Goal: Task Accomplishment & Management: Complete application form

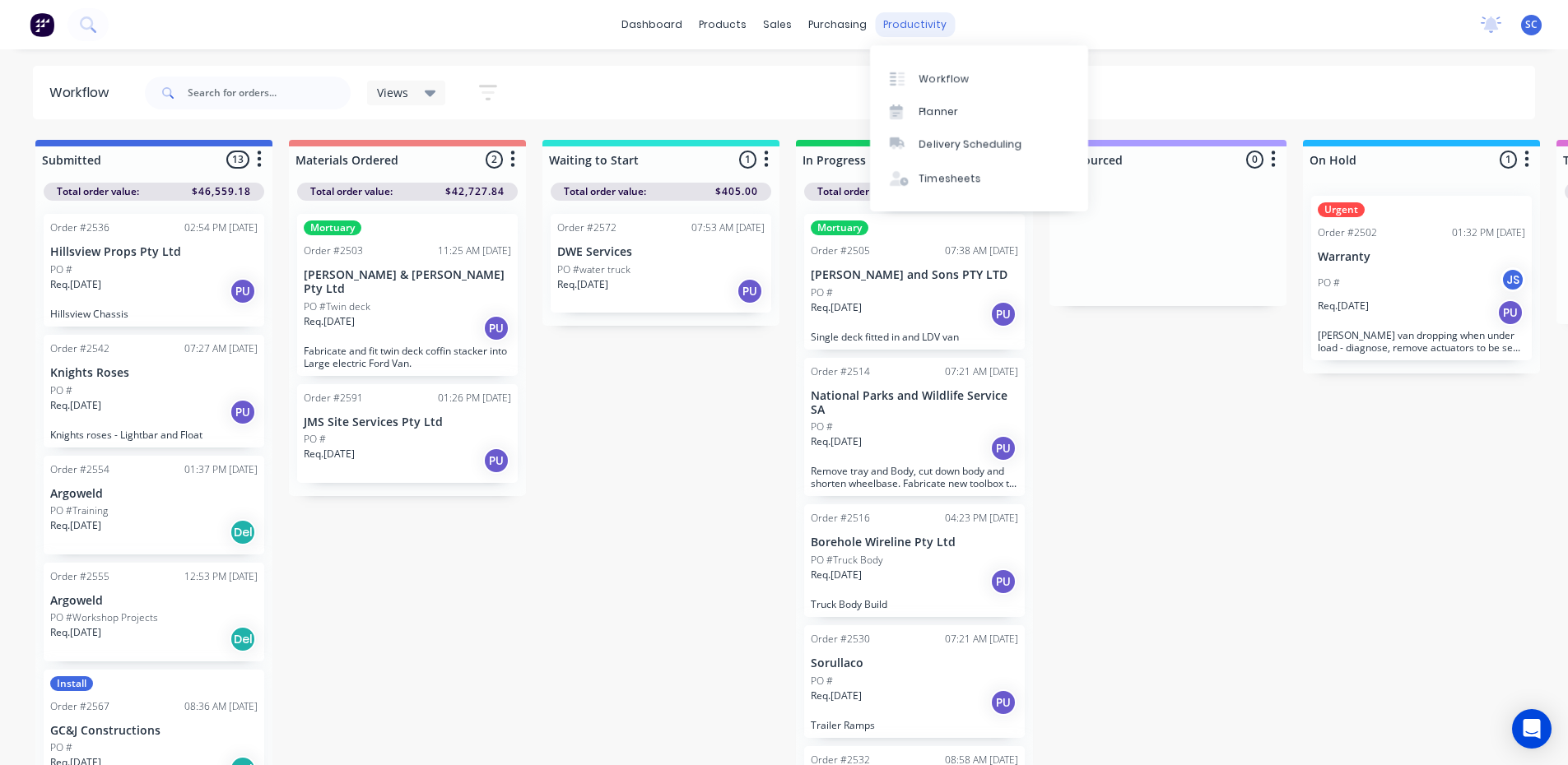
click at [916, 25] on div "productivity" at bounding box center [915, 24] width 80 height 24
click at [946, 176] on div "Timesheets" at bounding box center [950, 178] width 62 height 15
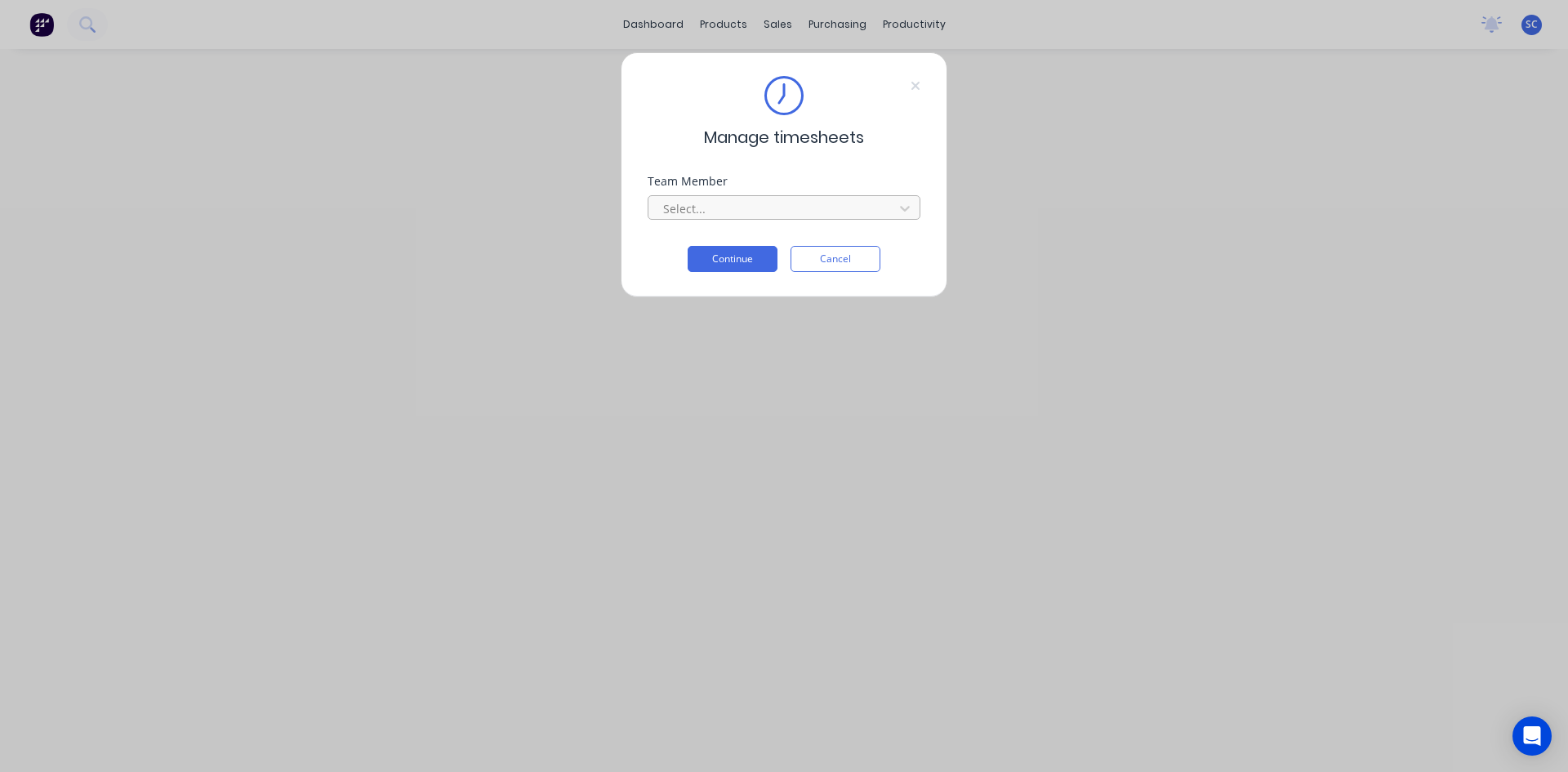
click at [728, 211] on div at bounding box center [773, 209] width 224 height 21
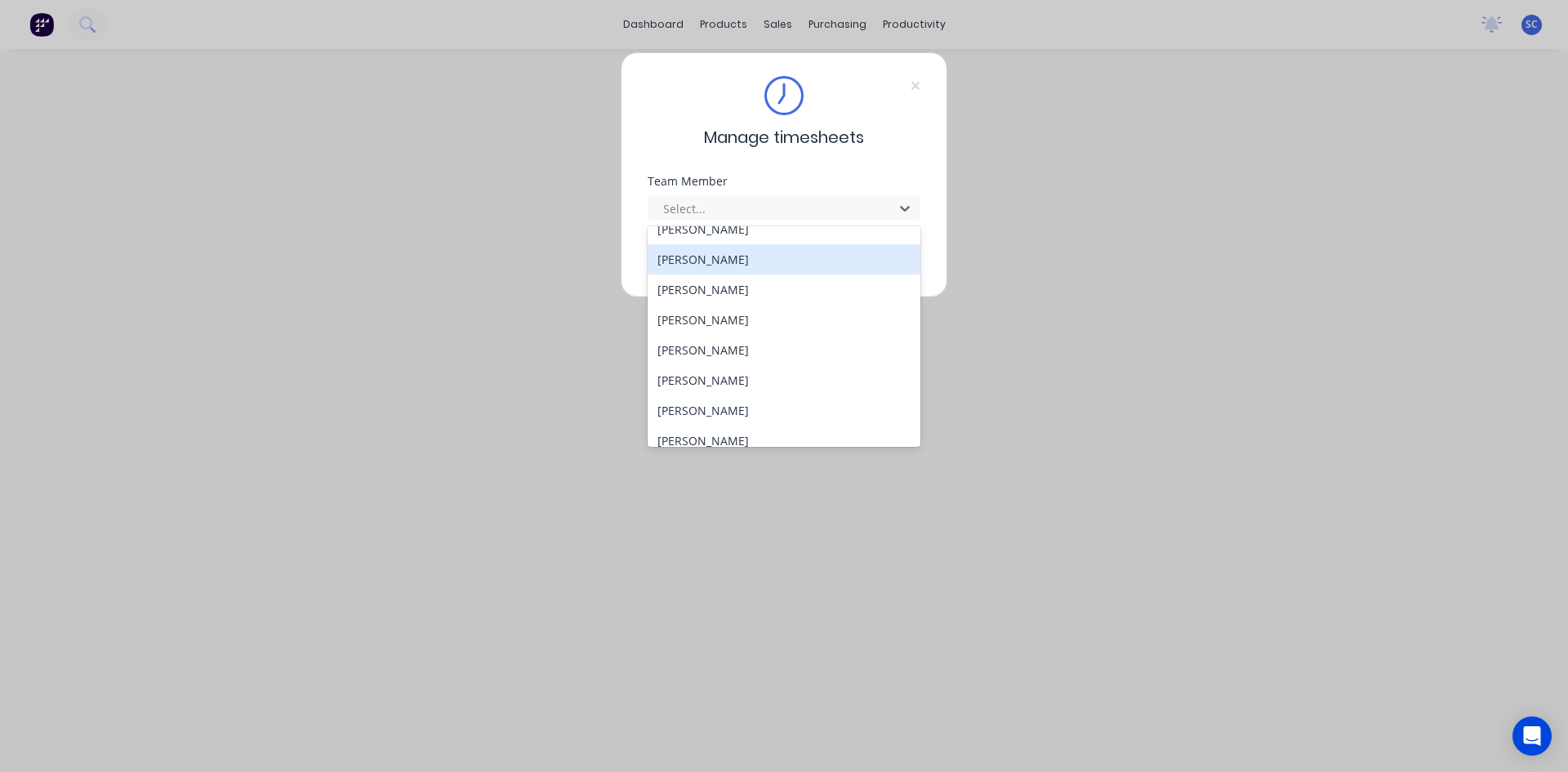
scroll to position [451, 0]
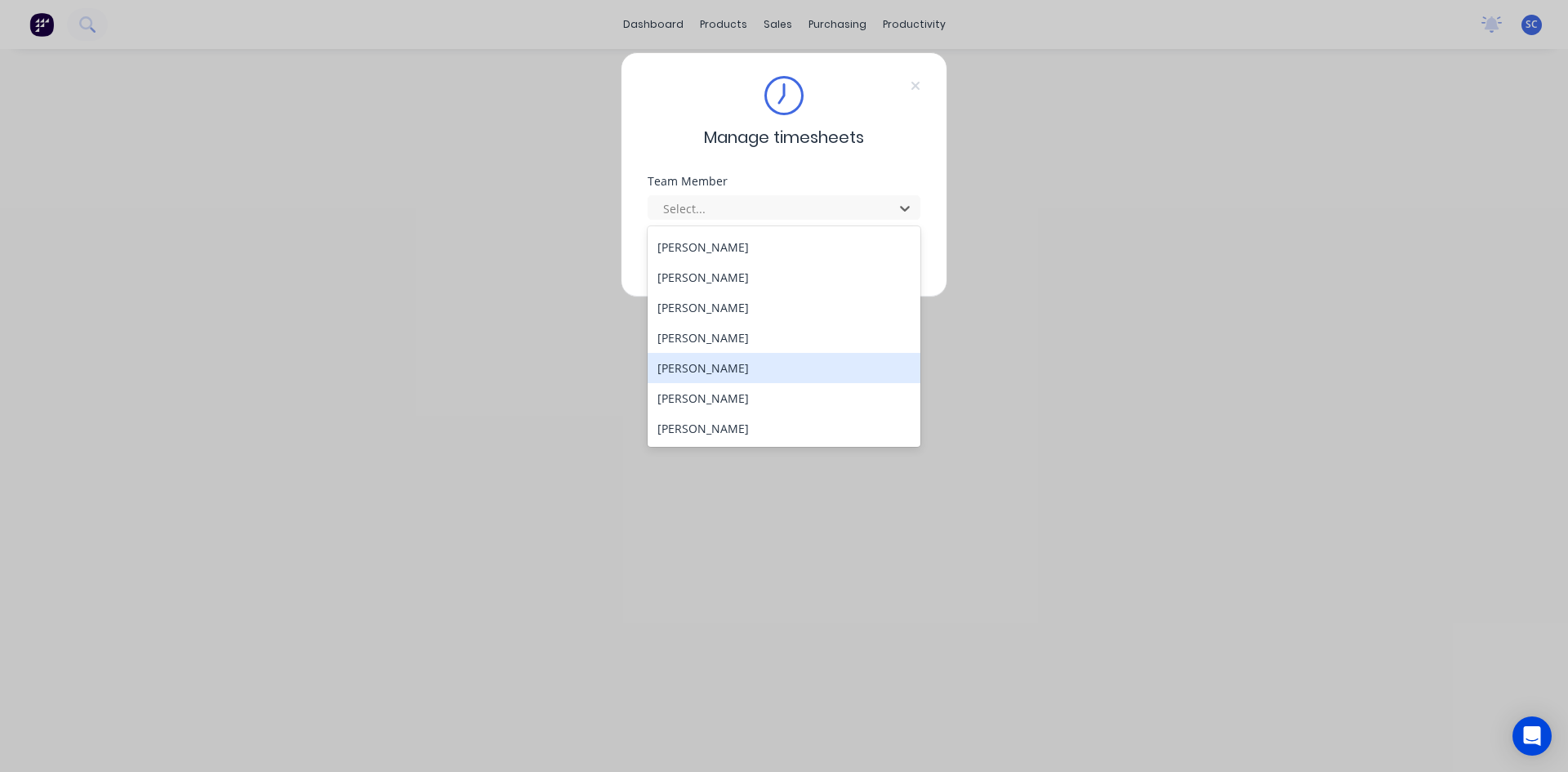
click at [747, 366] on div "[PERSON_NAME]" at bounding box center [784, 367] width 273 height 30
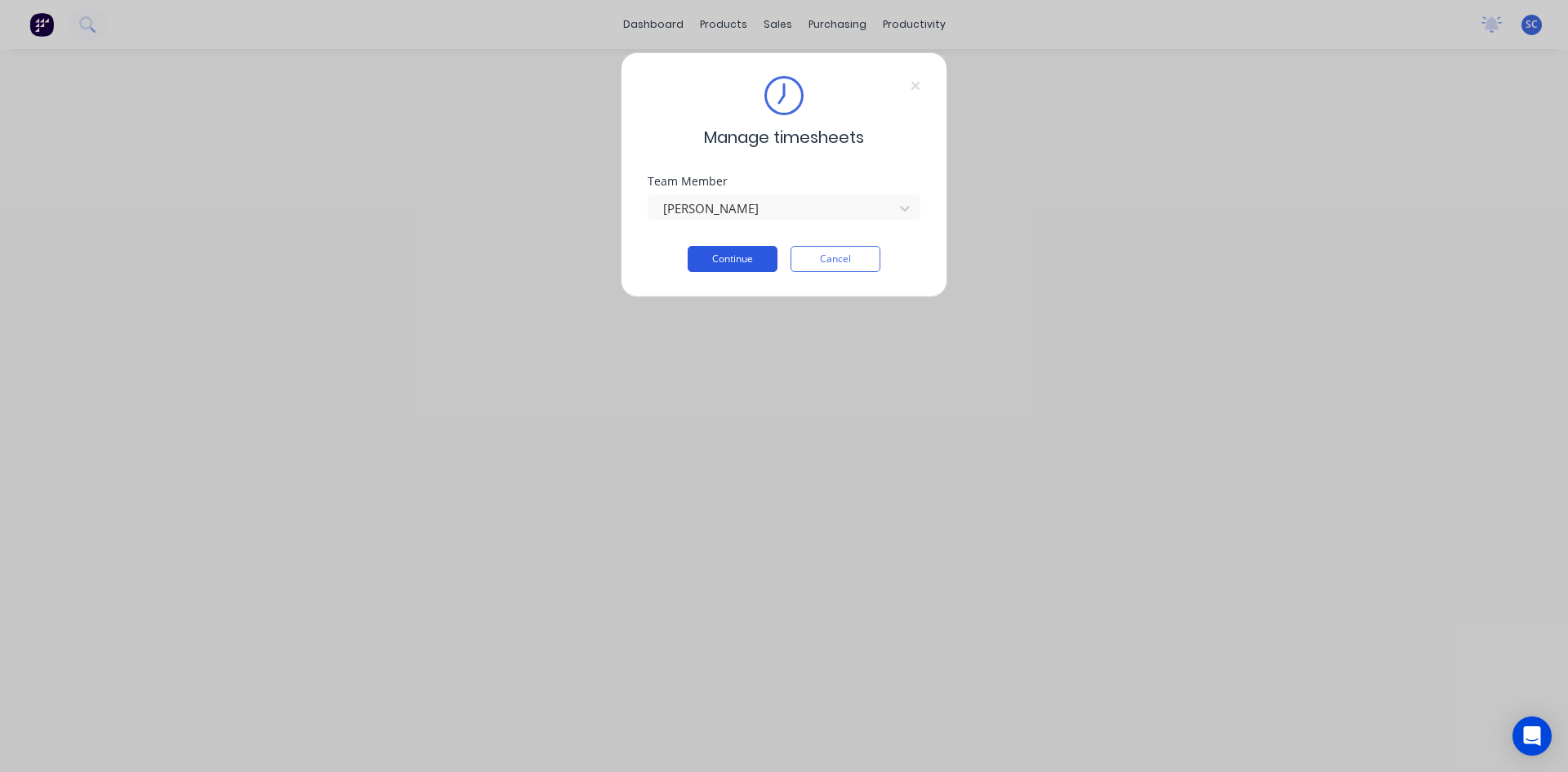
click at [740, 265] on button "Continue" at bounding box center [733, 259] width 89 height 26
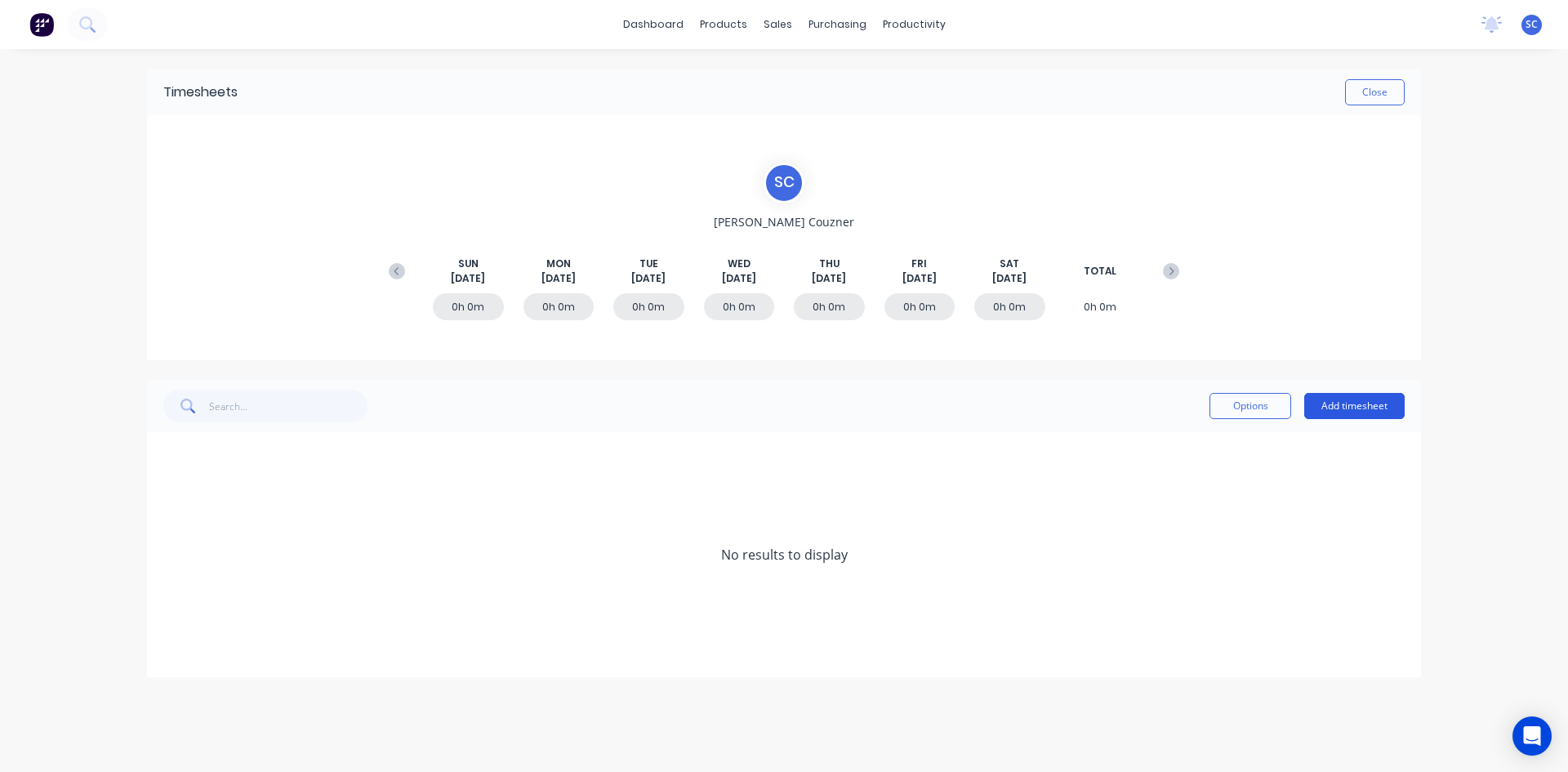
click at [1325, 398] on button "Add timesheet" at bounding box center [1355, 406] width 101 height 26
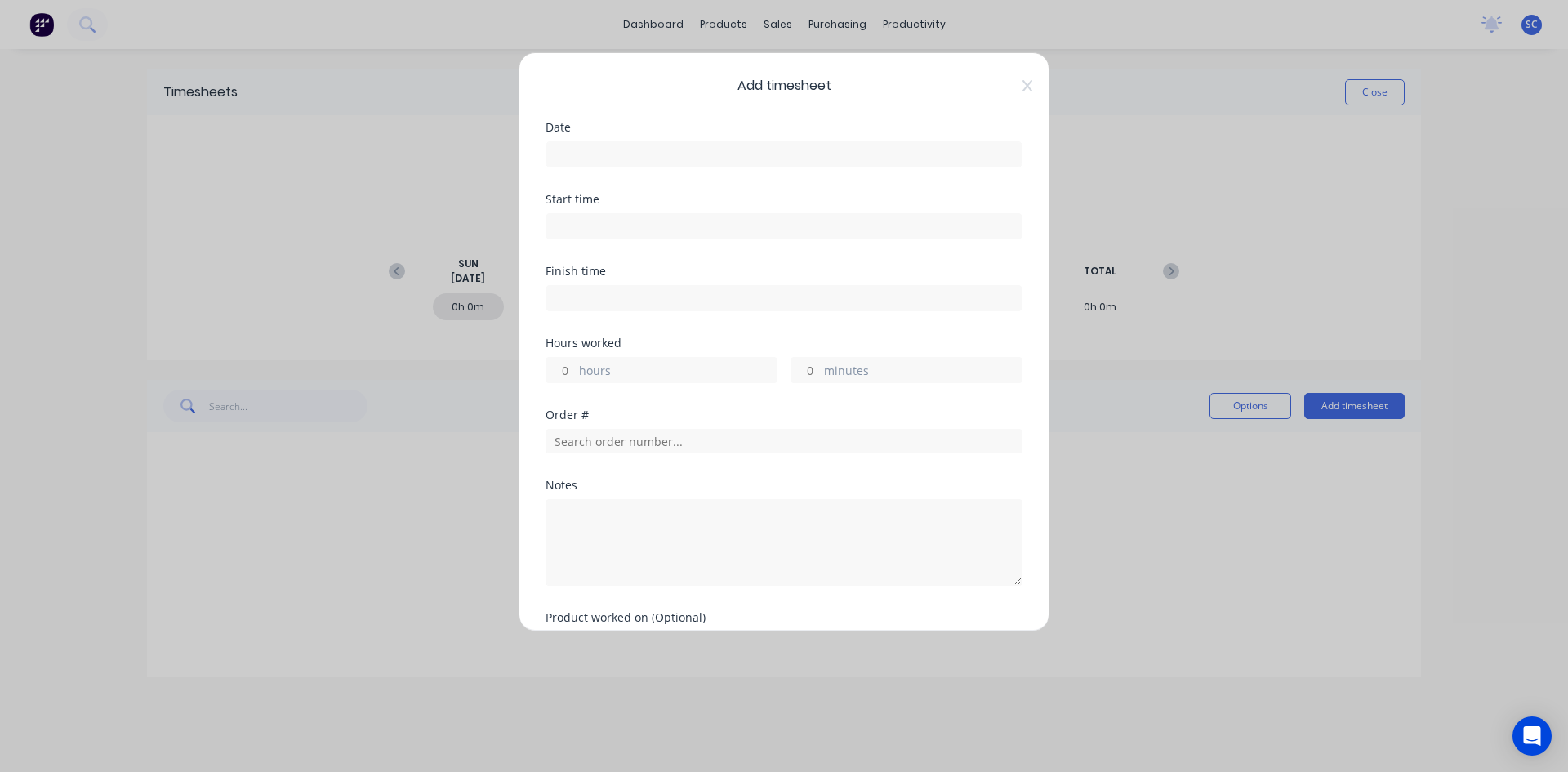
click at [679, 131] on div "Date" at bounding box center [784, 127] width 477 height 11
click at [613, 149] on input at bounding box center [784, 154] width 476 height 24
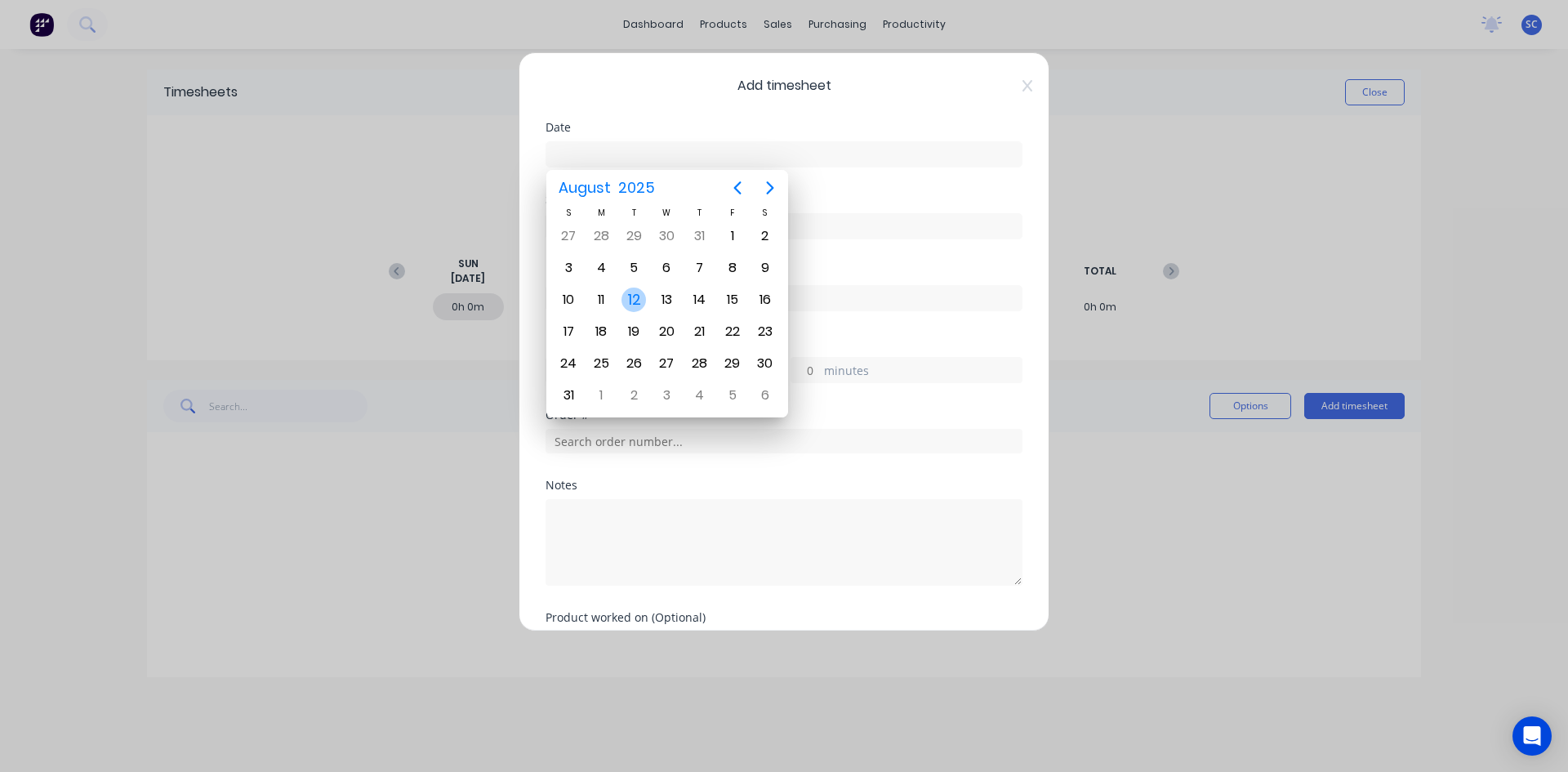
click at [628, 300] on div "12" at bounding box center [634, 300] width 24 height 24
type input "[DATE]"
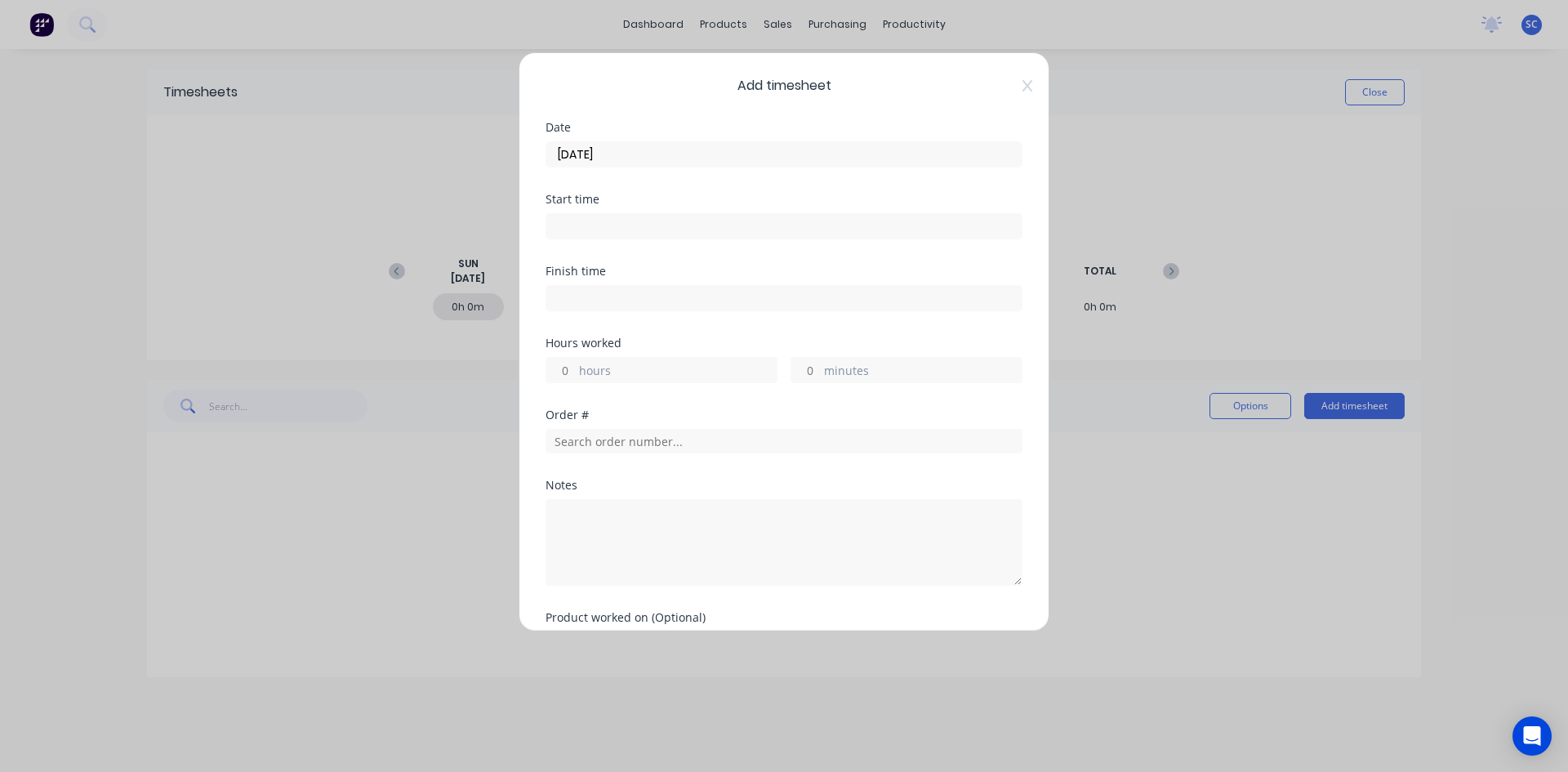
click at [606, 232] on input at bounding box center [784, 226] width 476 height 24
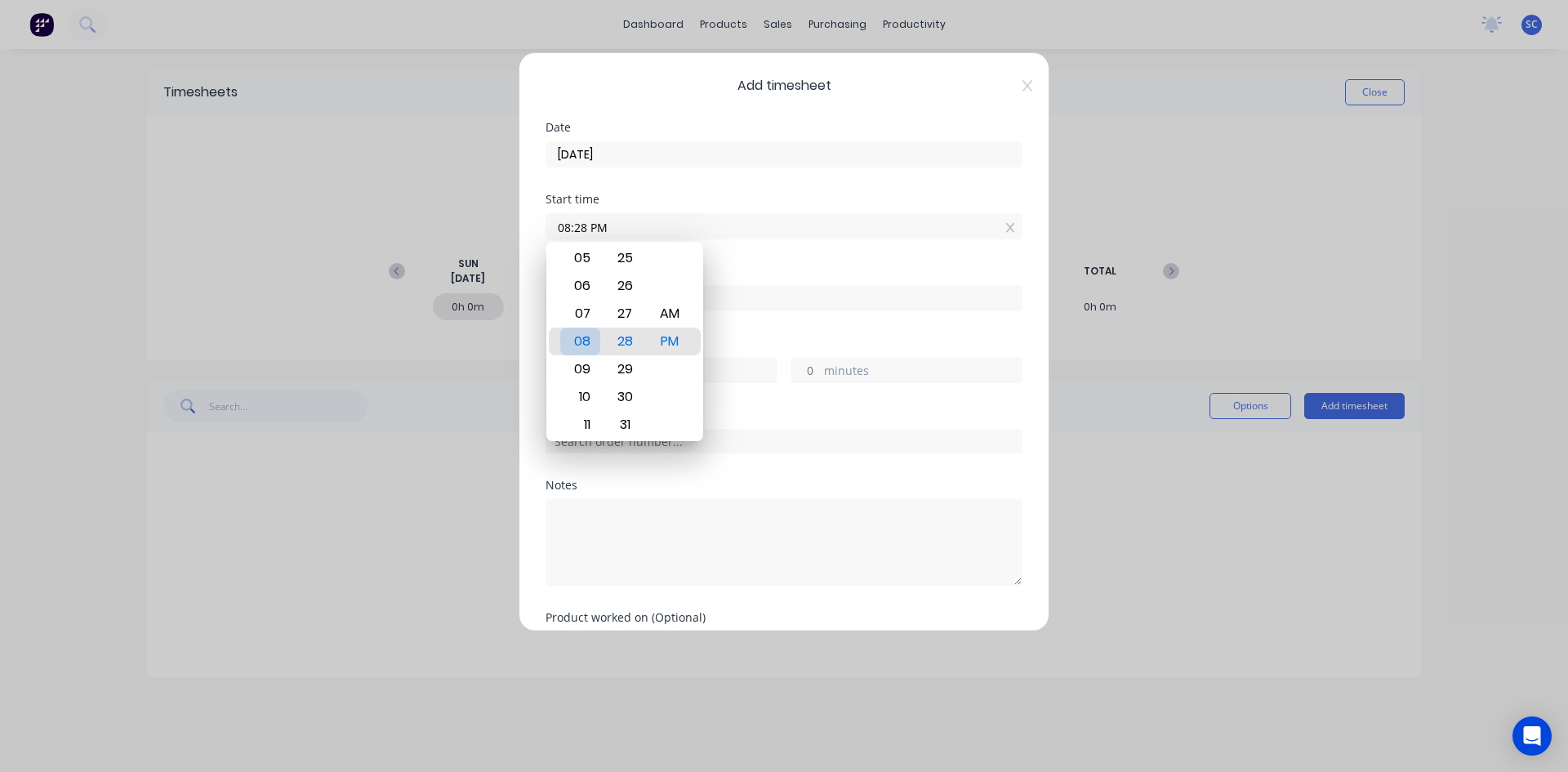
click at [591, 340] on div "08" at bounding box center [580, 342] width 40 height 28
click at [681, 305] on div "AM" at bounding box center [670, 314] width 40 height 28
type input "08:00 AM"
click at [841, 341] on div "Hours worked" at bounding box center [784, 343] width 477 height 11
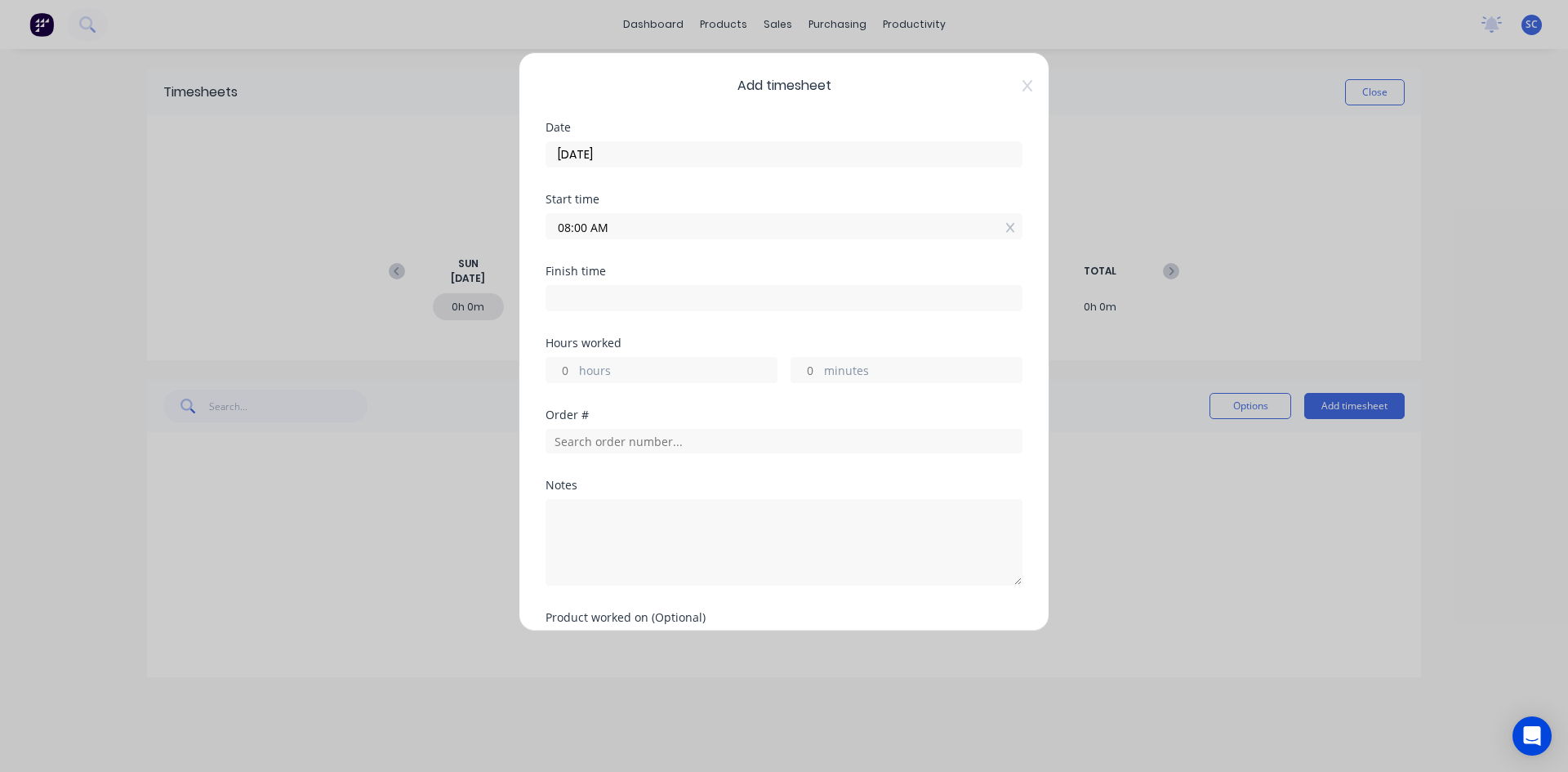
click at [590, 296] on input at bounding box center [784, 298] width 476 height 24
type input "04:28 PM"
type input "8"
type input "28"
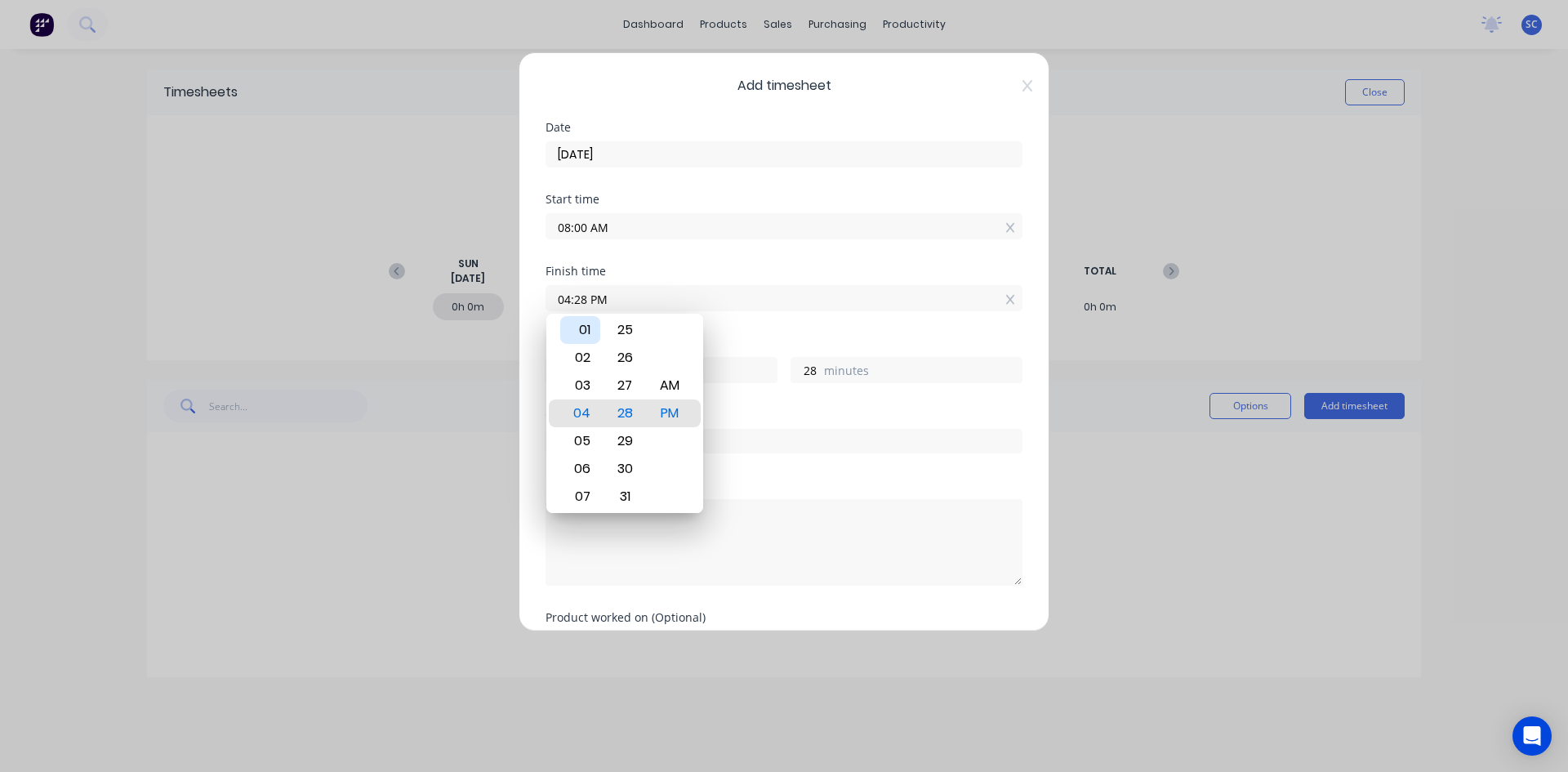
click at [583, 328] on div "01" at bounding box center [580, 330] width 40 height 28
type input "01:28 PM"
type input "5"
type input "01:21 PM"
type input "21"
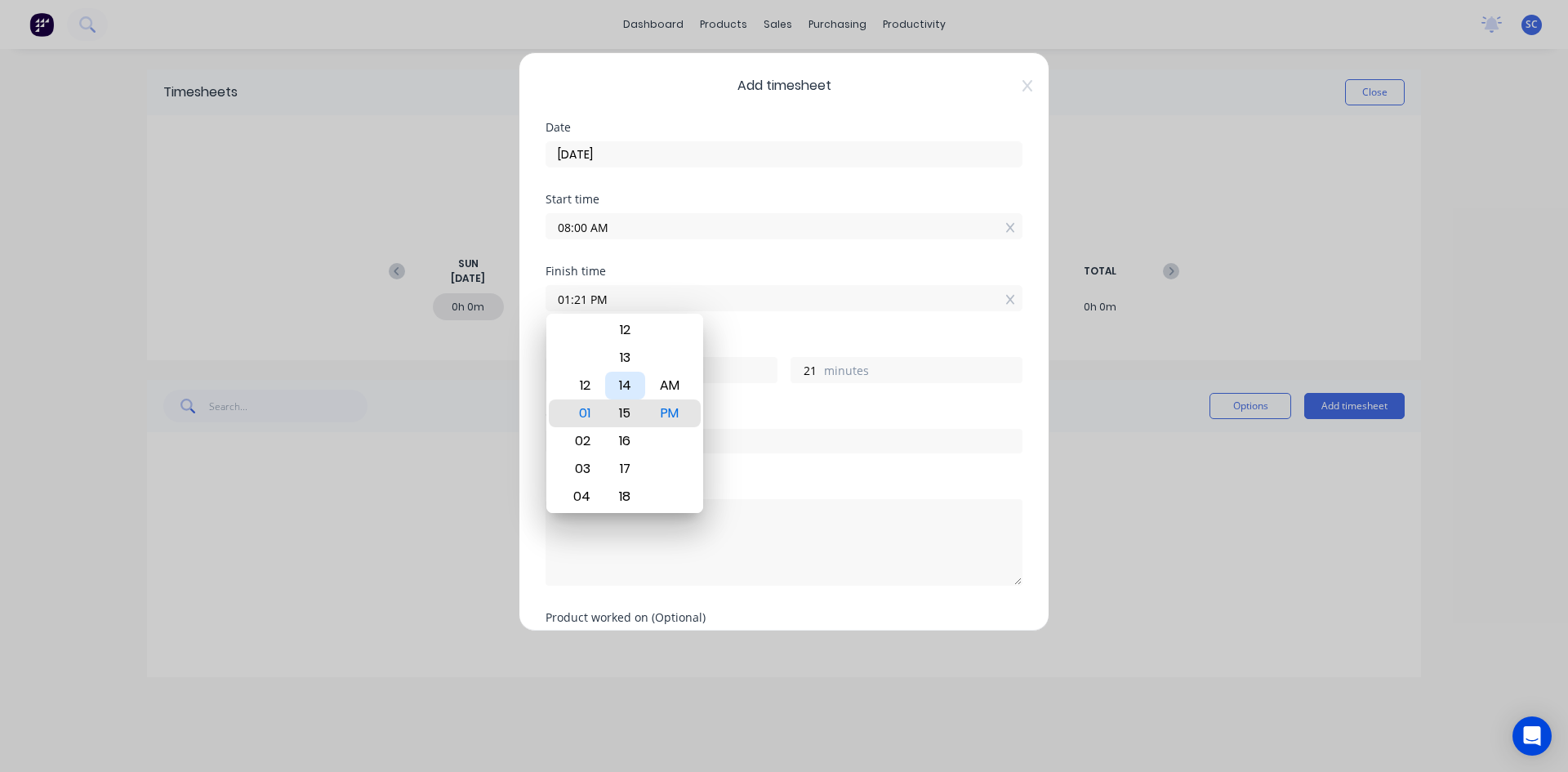
type input "01:14 PM"
type input "14"
type input "01:10 PM"
type input "10"
type input "01:08 PM"
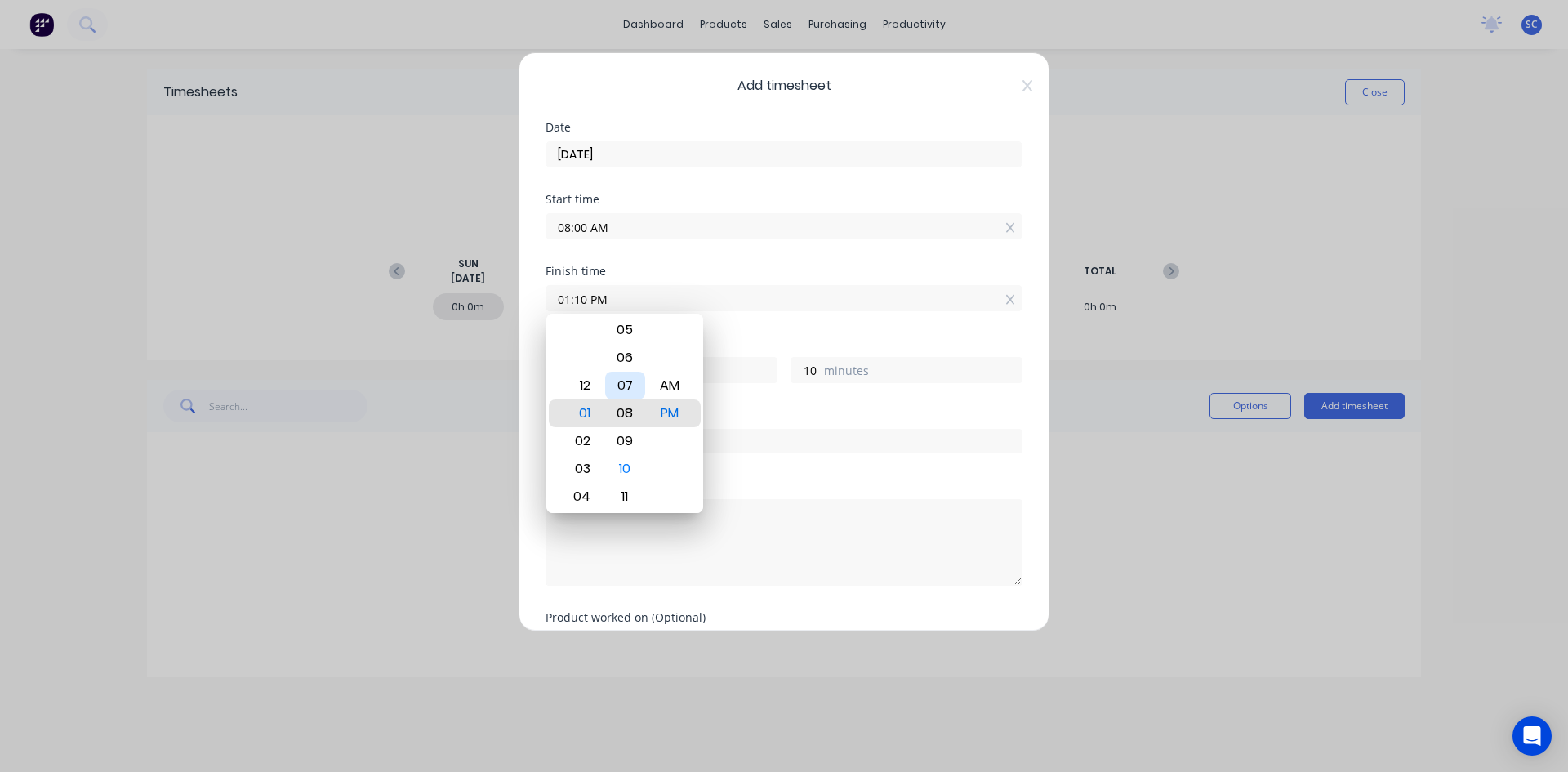
type input "8"
type input "01:03 PM"
type input "3"
type input "01:01 PM"
type input "1"
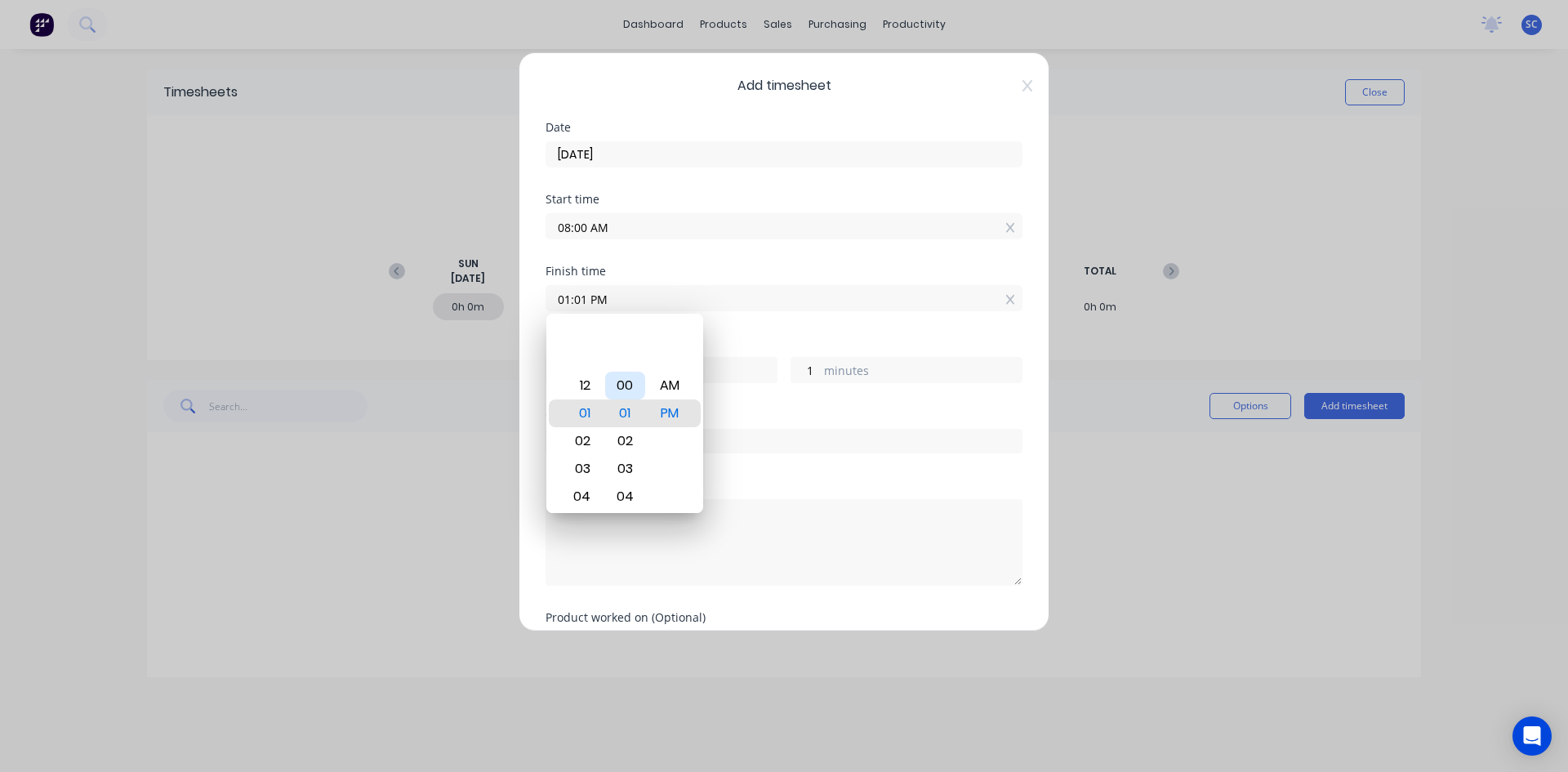
click at [631, 384] on div "00" at bounding box center [625, 386] width 40 height 28
type input "01:00 PM"
type input "0"
click at [670, 414] on div "PM" at bounding box center [670, 413] width 40 height 28
click at [768, 338] on div "Hours worked" at bounding box center [784, 343] width 477 height 11
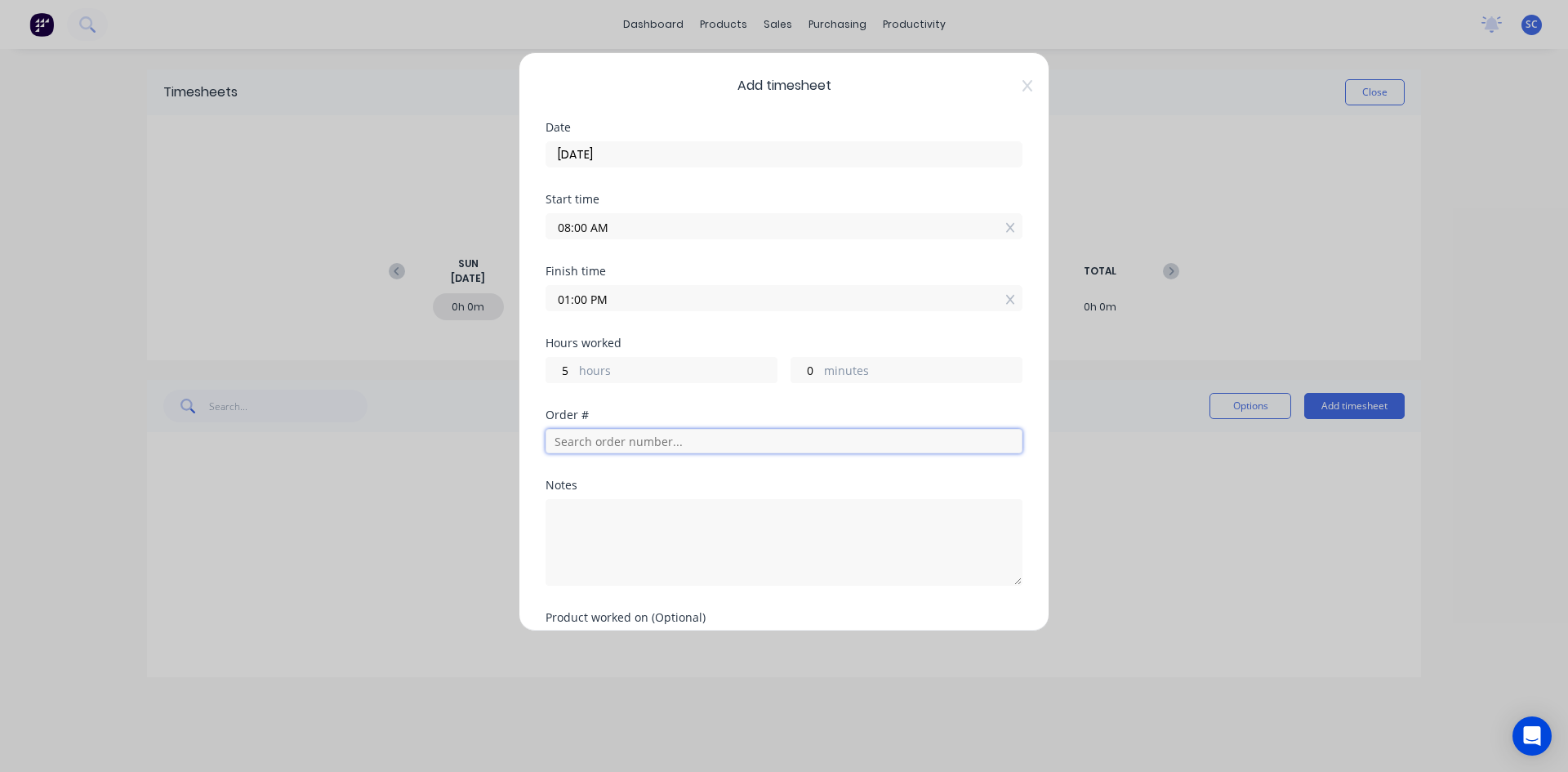
click at [595, 438] on input "text" at bounding box center [784, 442] width 477 height 24
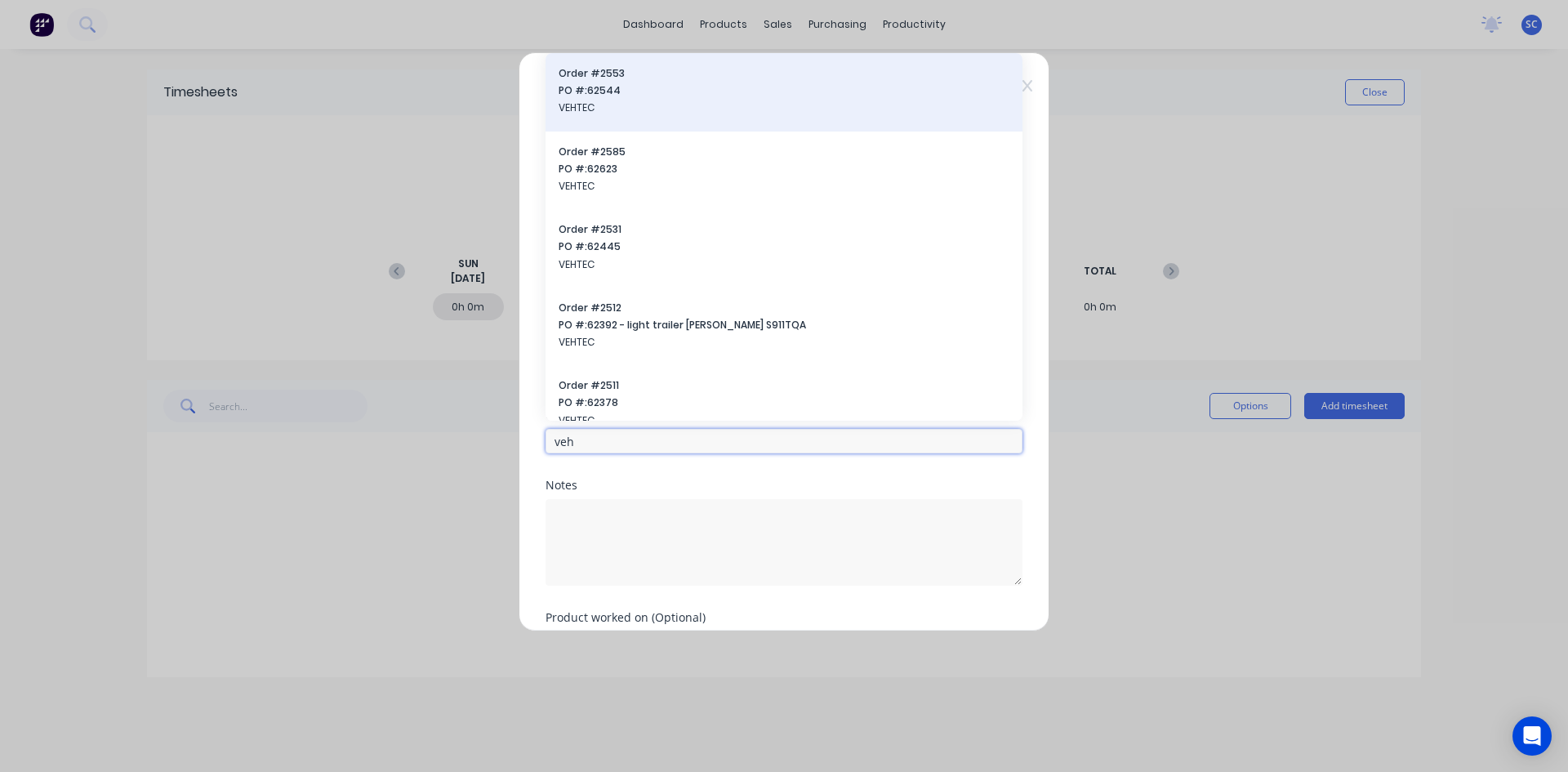
type input "veh"
click at [618, 97] on span "PO #: 62544" at bounding box center [784, 90] width 451 height 15
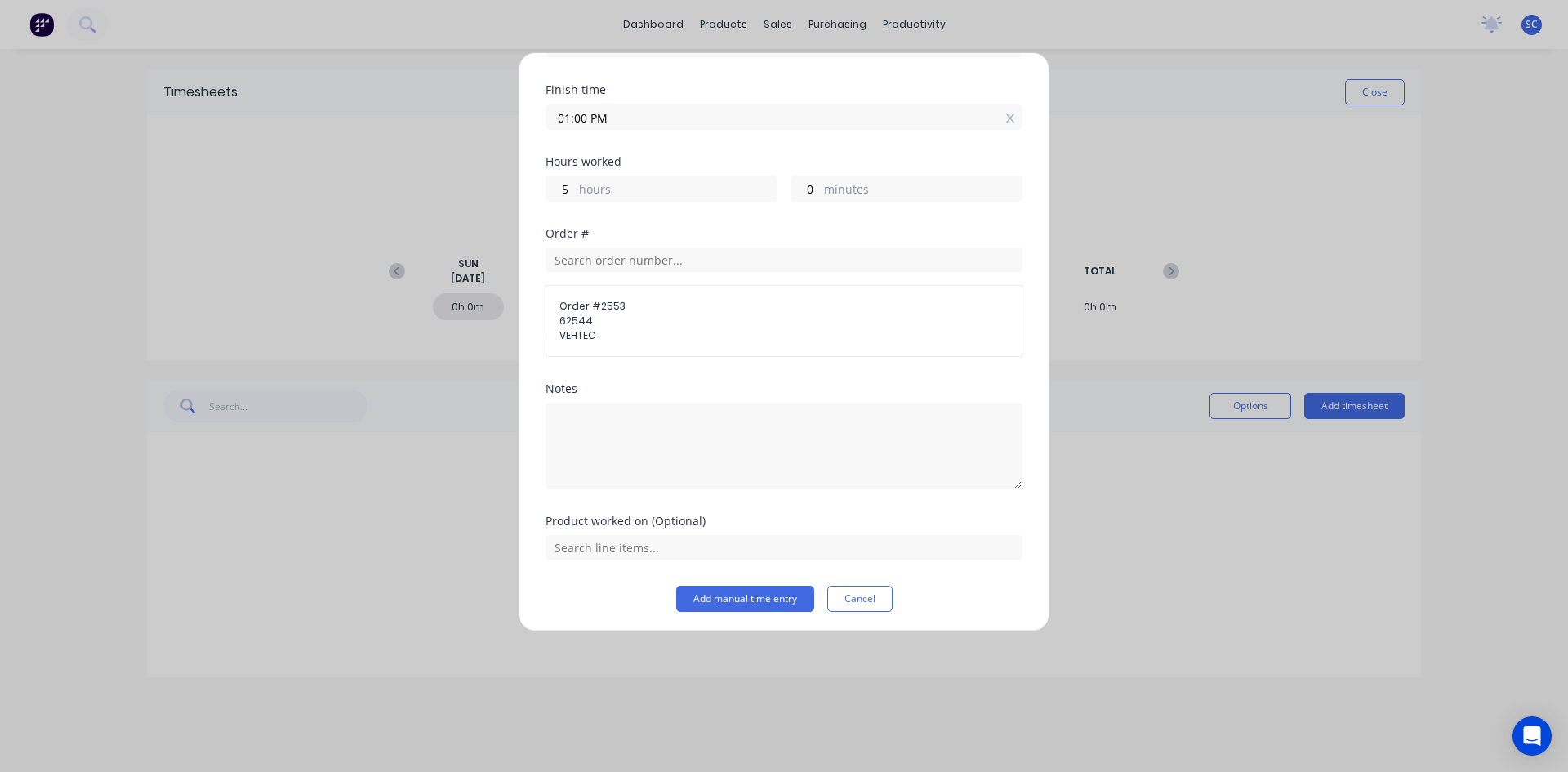
scroll to position [186, 0]
click at [770, 593] on button "Add manual time entry" at bounding box center [745, 595] width 138 height 26
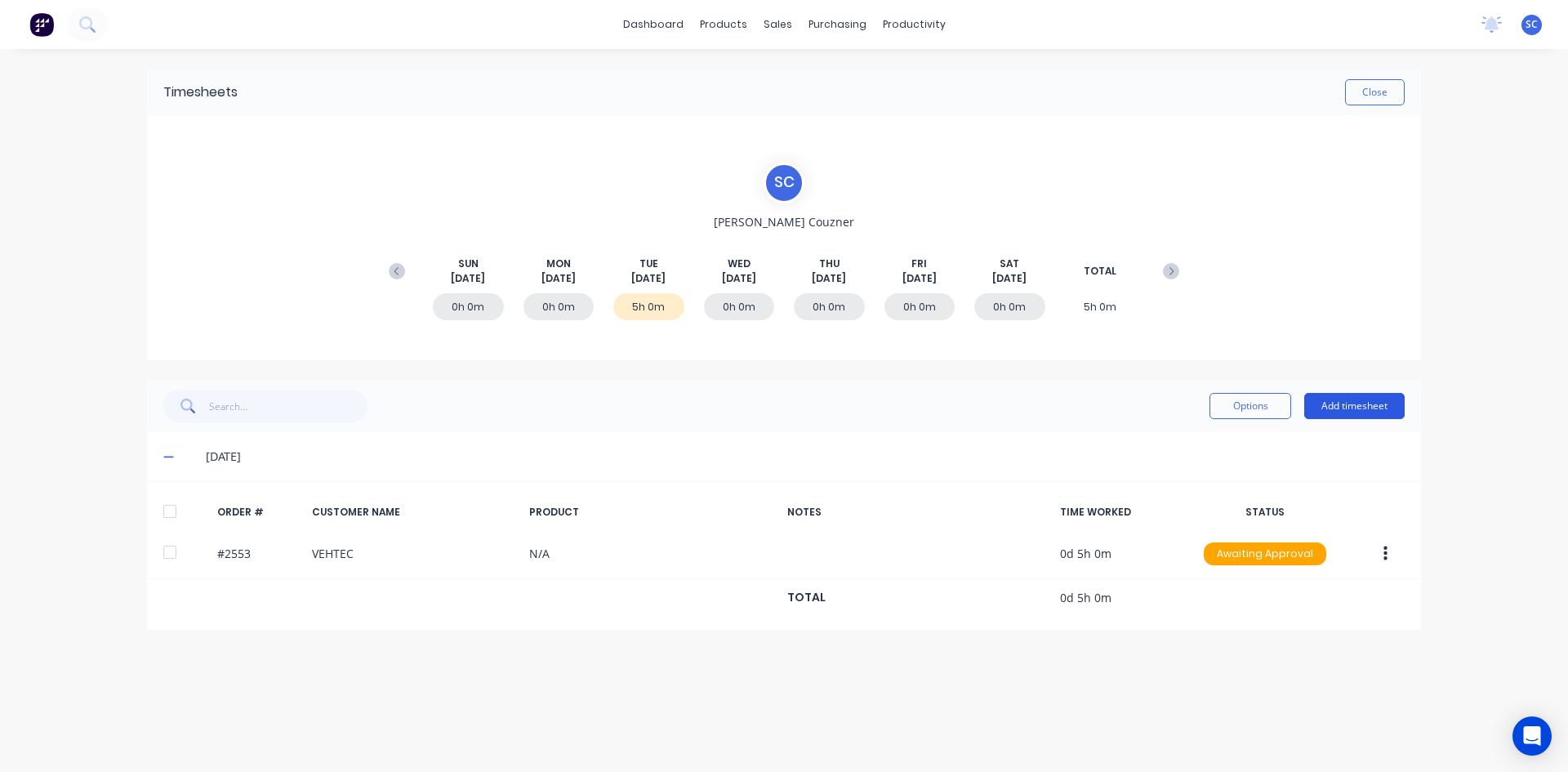
click at [1348, 403] on button "Add timesheet" at bounding box center [1355, 406] width 101 height 26
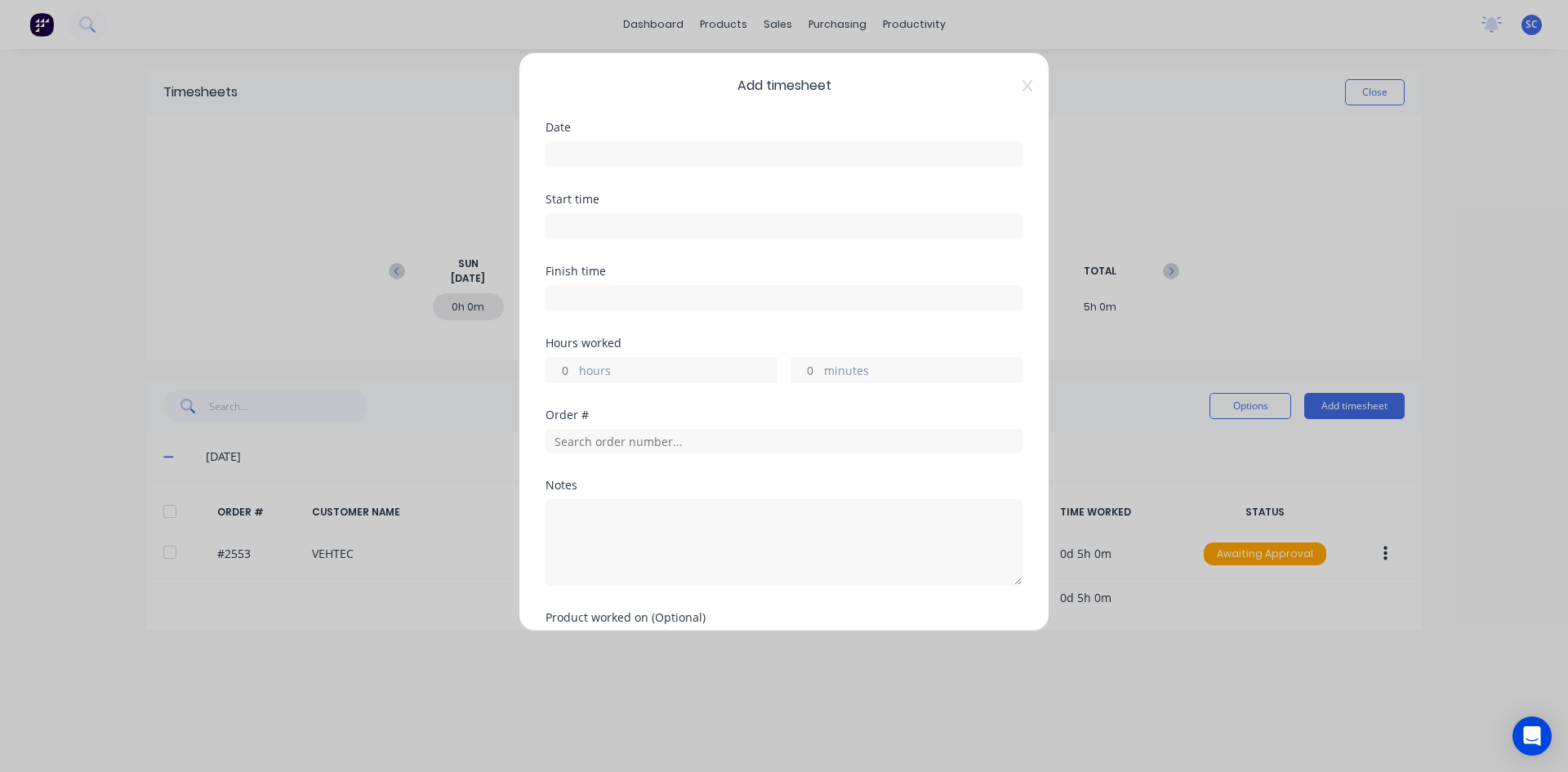
click at [567, 156] on input at bounding box center [784, 154] width 476 height 24
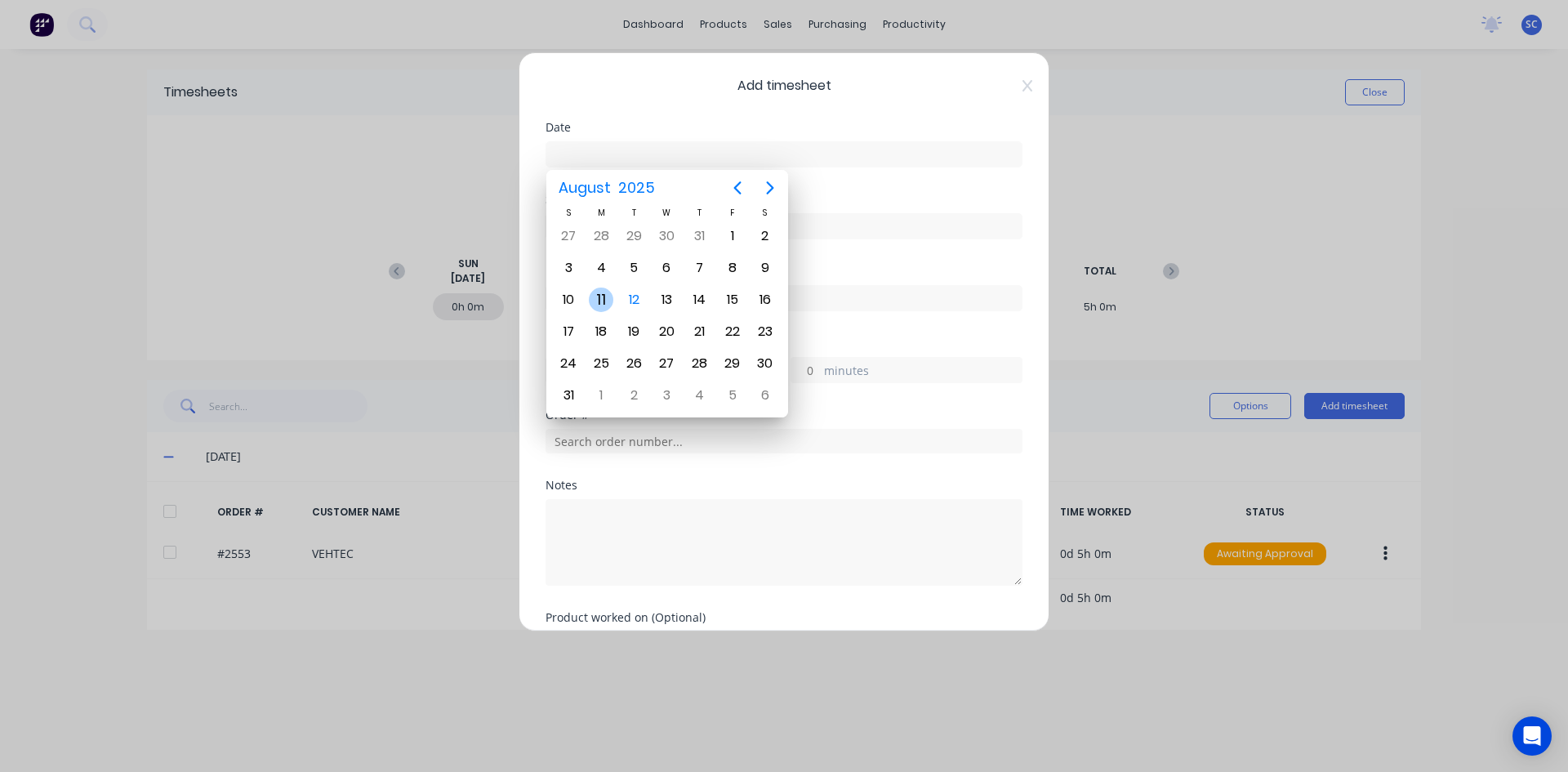
click at [605, 306] on div "11" at bounding box center [601, 300] width 24 height 24
type input "[DATE]"
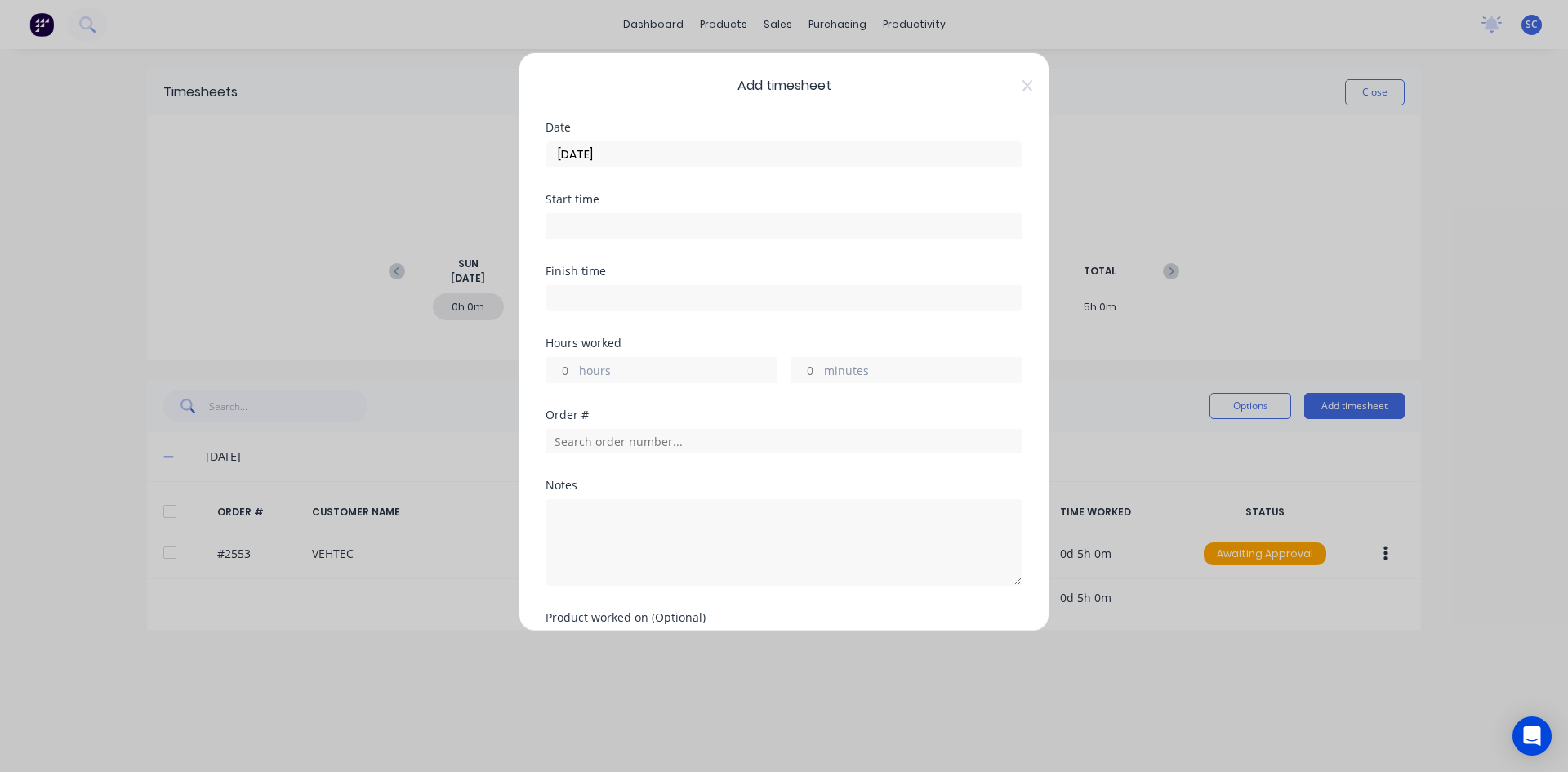
click at [610, 222] on input at bounding box center [784, 226] width 476 height 24
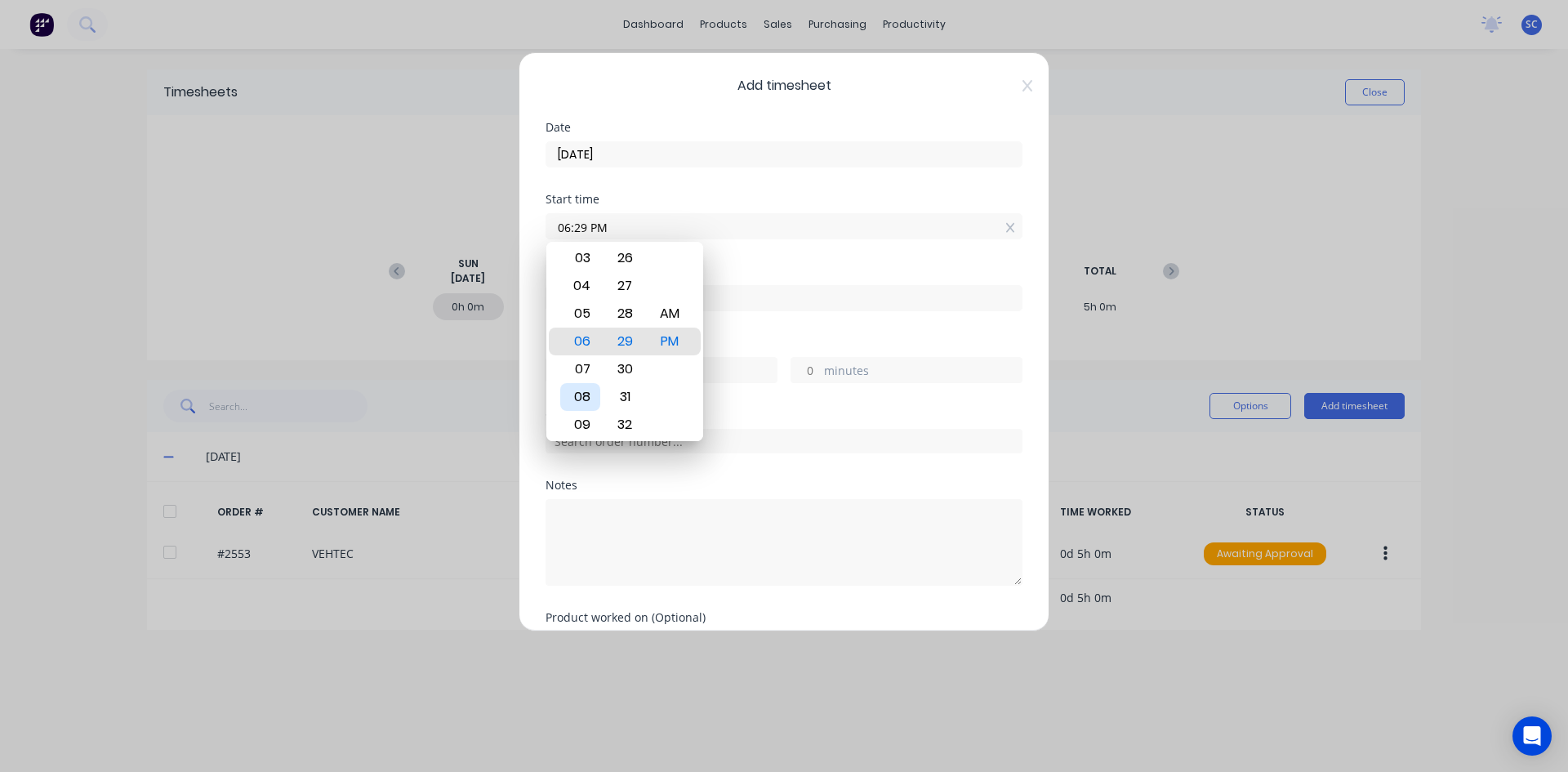
click at [582, 388] on div "08" at bounding box center [580, 397] width 40 height 28
click at [625, 338] on div "00" at bounding box center [625, 342] width 40 height 28
click at [661, 317] on div "AM" at bounding box center [670, 314] width 40 height 28
type input "08:00 AM"
click at [751, 333] on div "Finish time" at bounding box center [784, 302] width 477 height 72
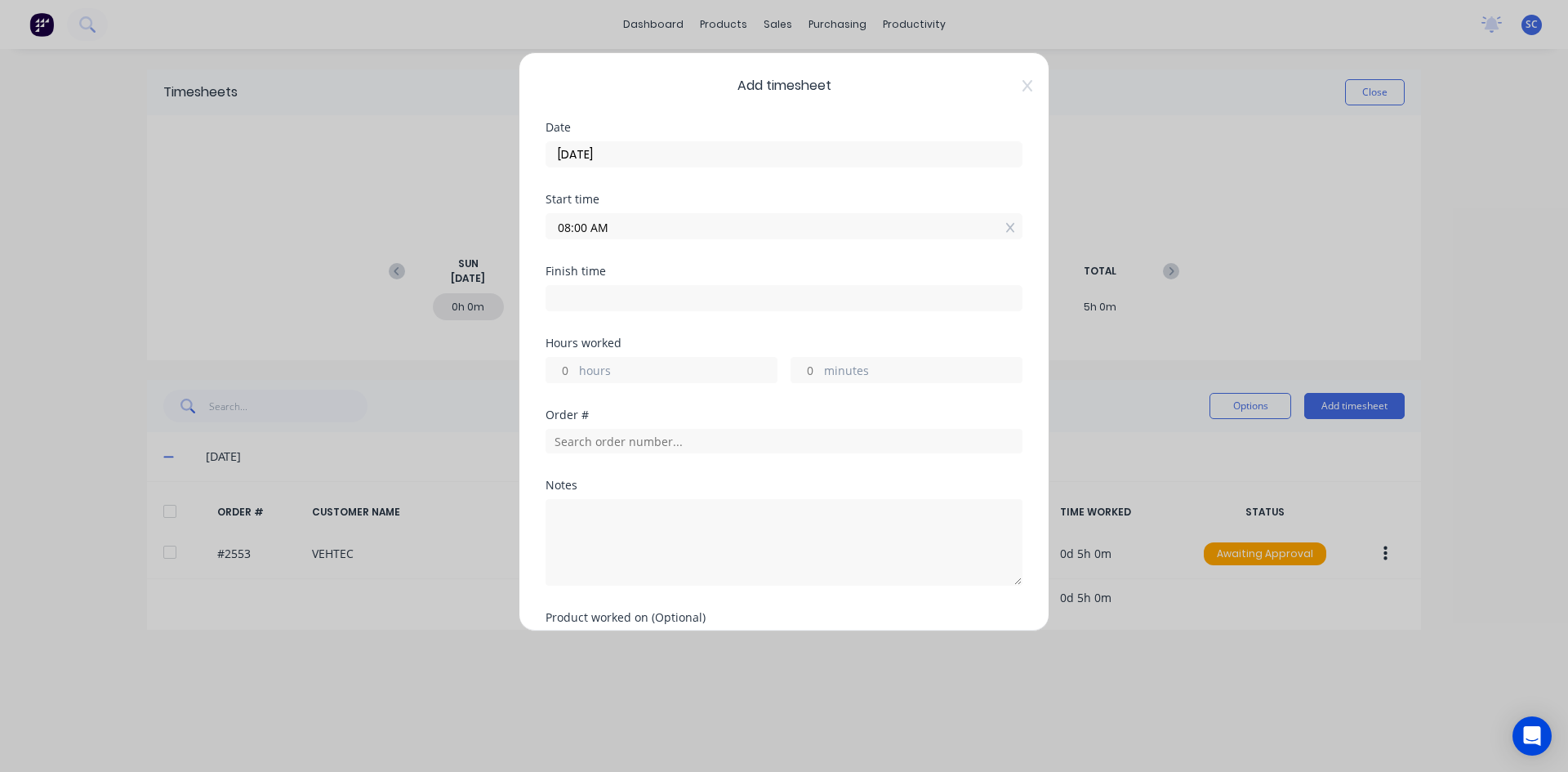
click at [570, 293] on input at bounding box center [784, 298] width 476 height 24
type input "04:30 PM"
type input "8"
type input "30"
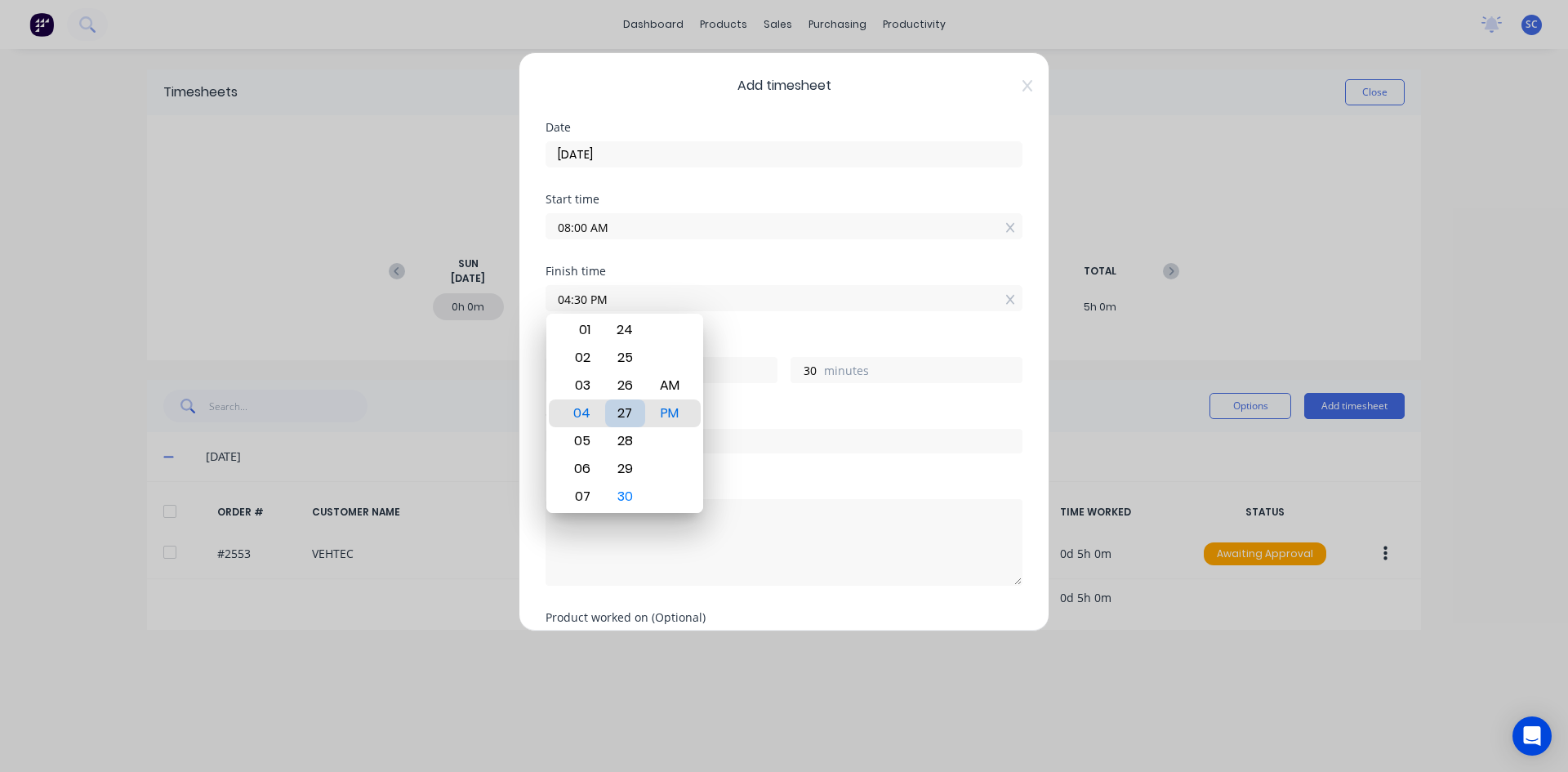
type input "04:27 PM"
type input "27"
type input "04:20 PM"
type input "20"
type input "04:14 PM"
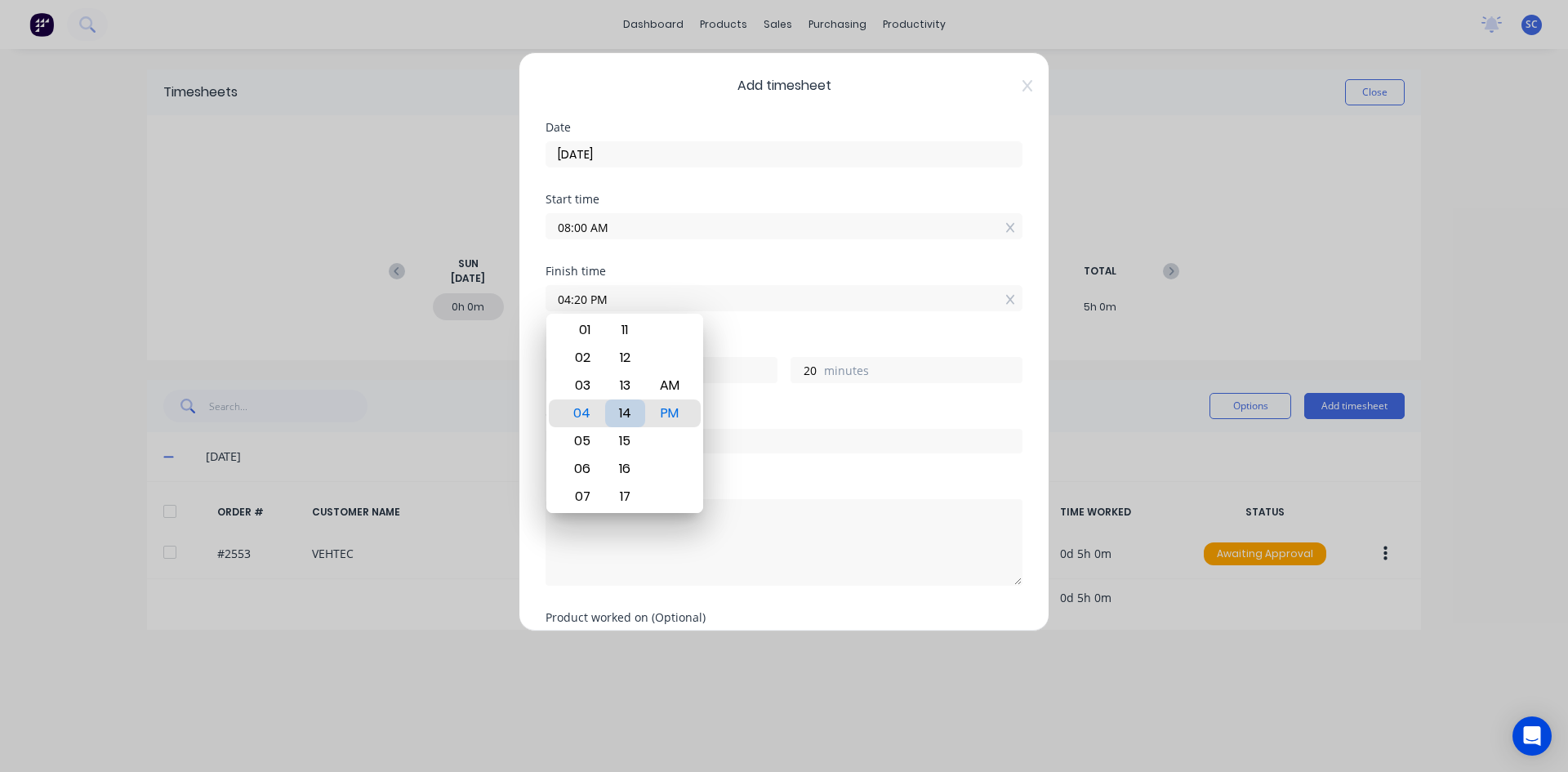
type input "14"
type input "04:08 PM"
type input "8"
type input "04:02 PM"
type input "2"
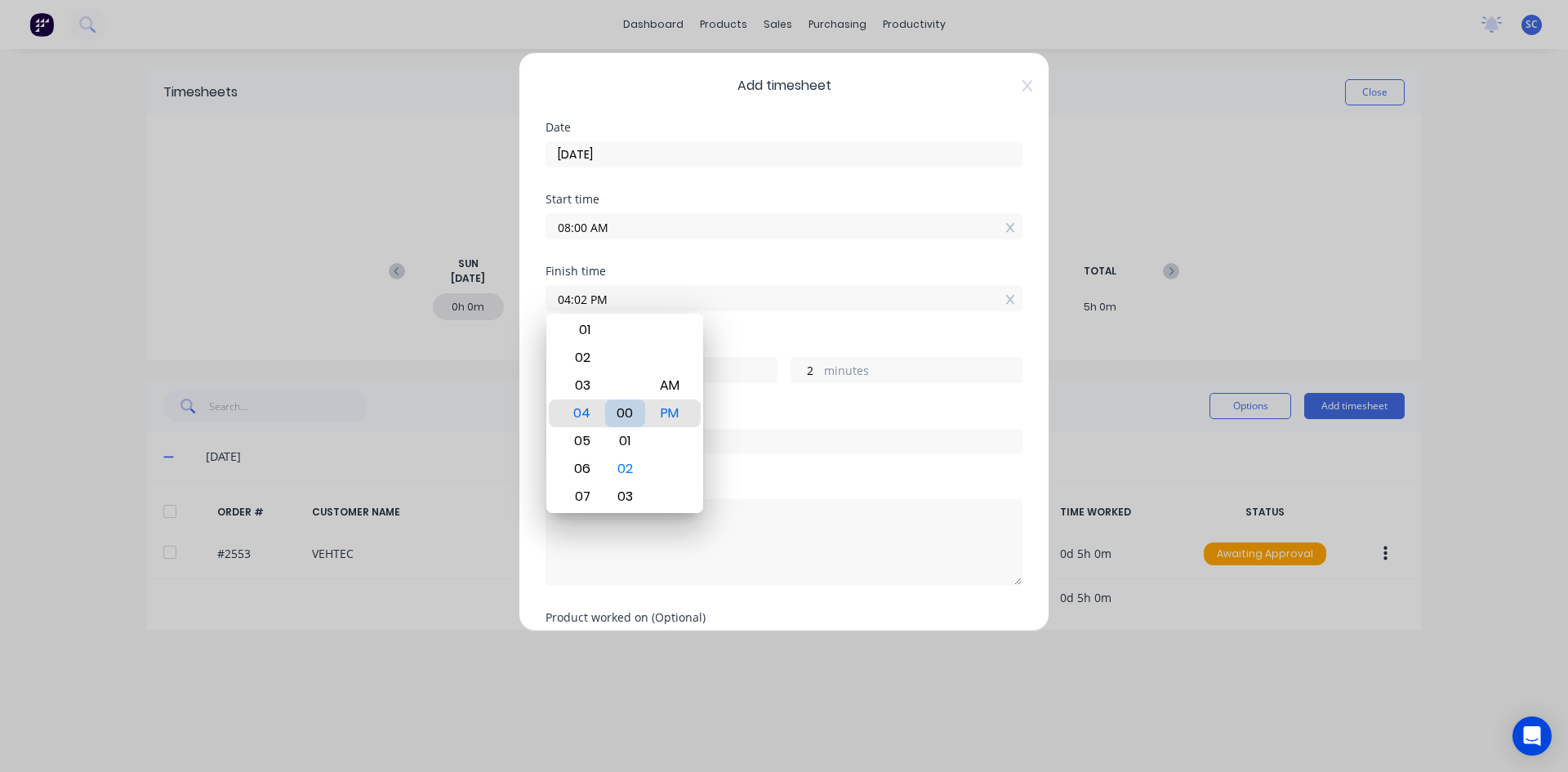
type input "04:00 PM"
type input "0"
click at [626, 417] on div "00" at bounding box center [625, 413] width 40 height 28
click at [739, 398] on div "Hours worked 8 hours 0 minutes" at bounding box center [784, 374] width 477 height 72
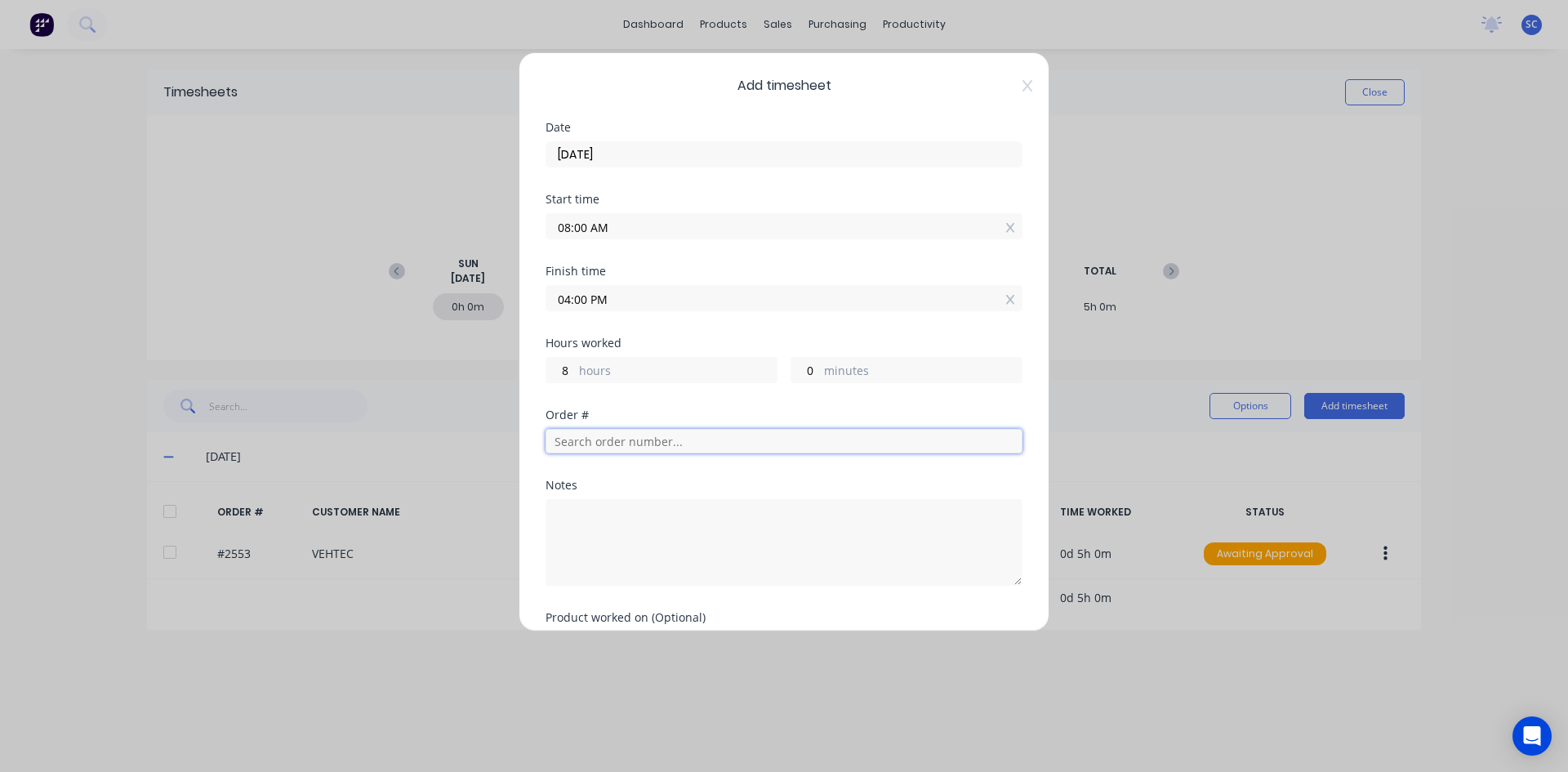
click at [674, 439] on input "text" at bounding box center [784, 442] width 477 height 24
type input "s"
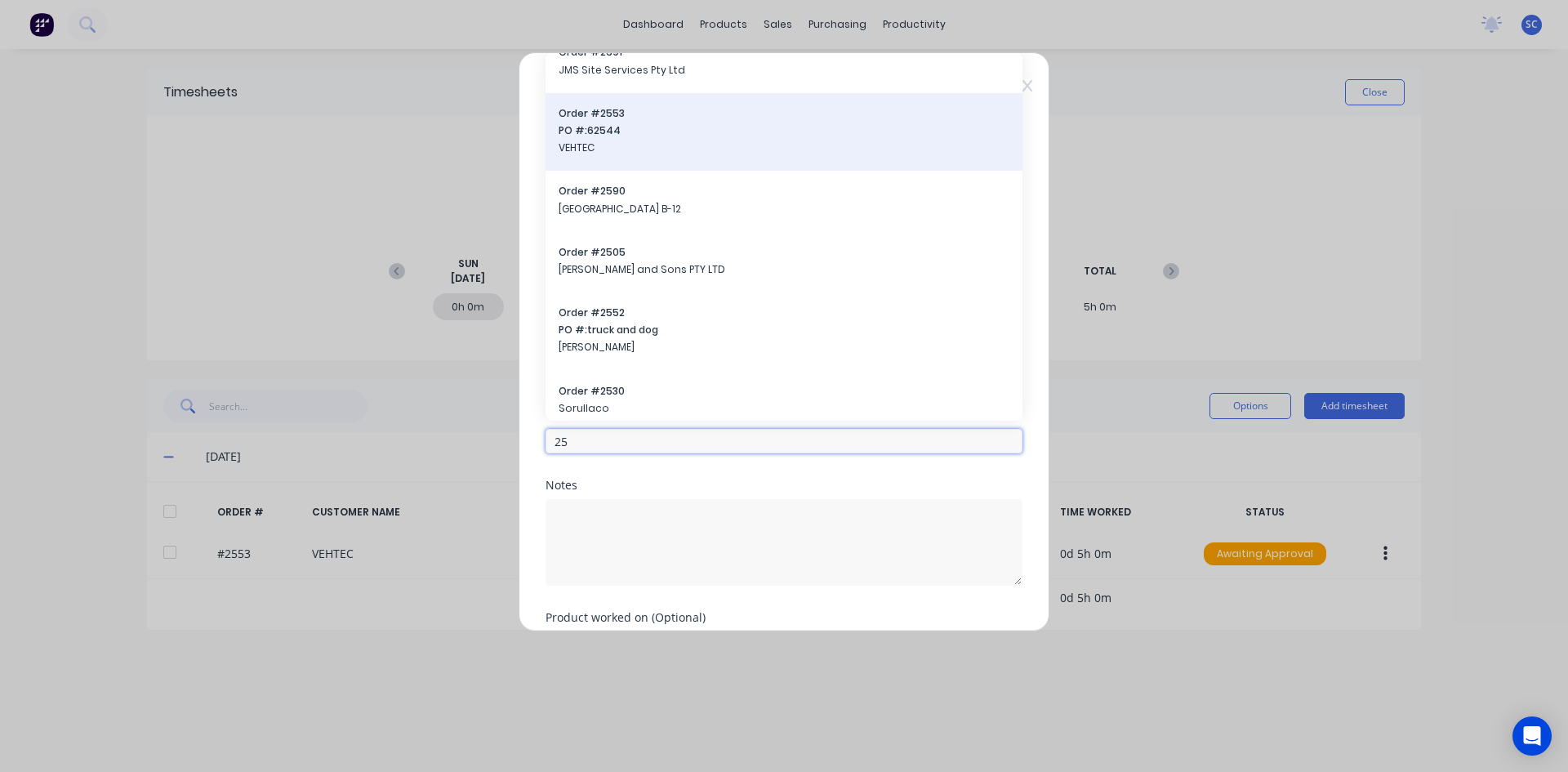
scroll to position [164, 0]
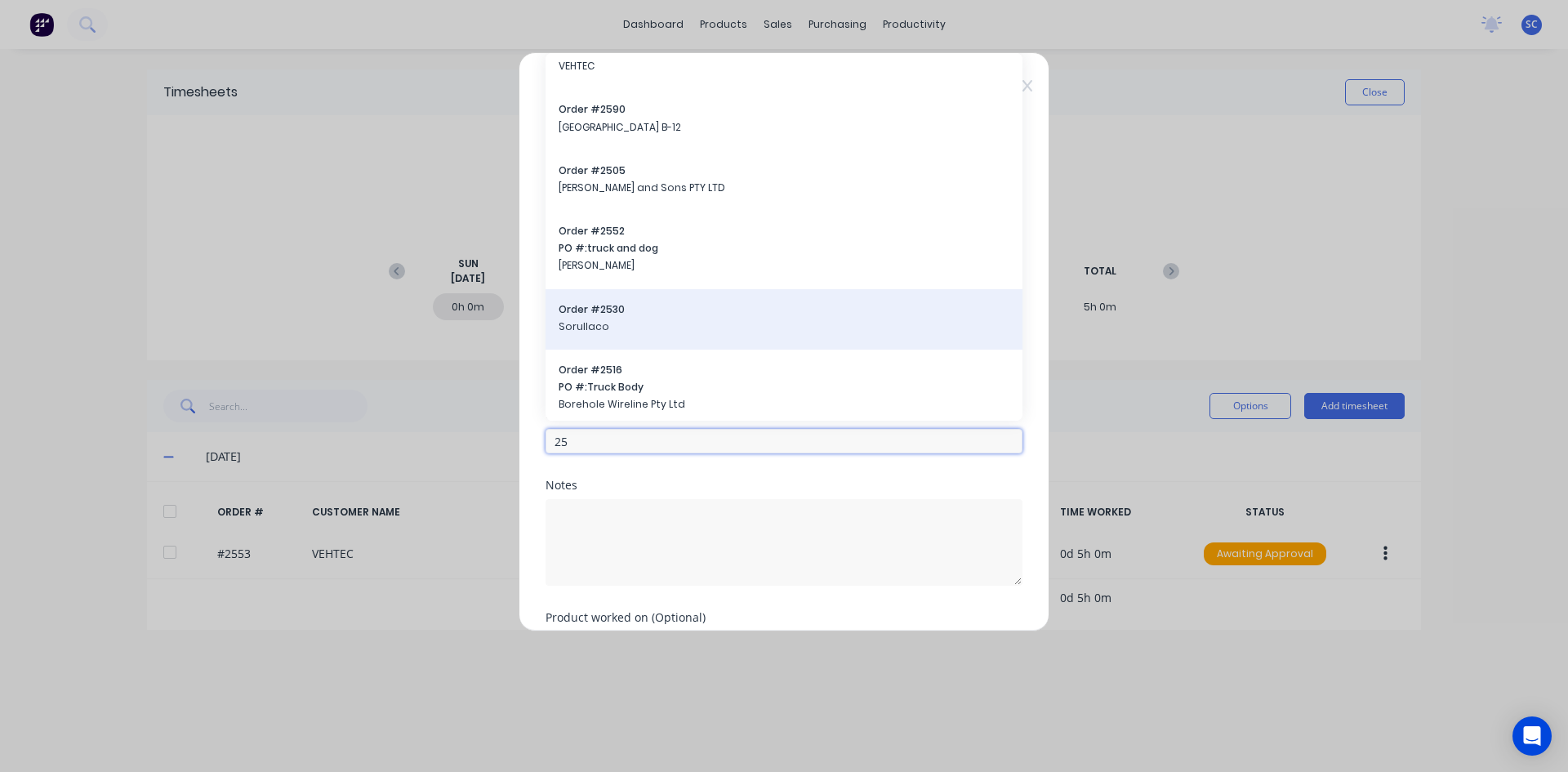
type input "25"
click at [665, 306] on span "Order # 2530" at bounding box center [784, 309] width 451 height 15
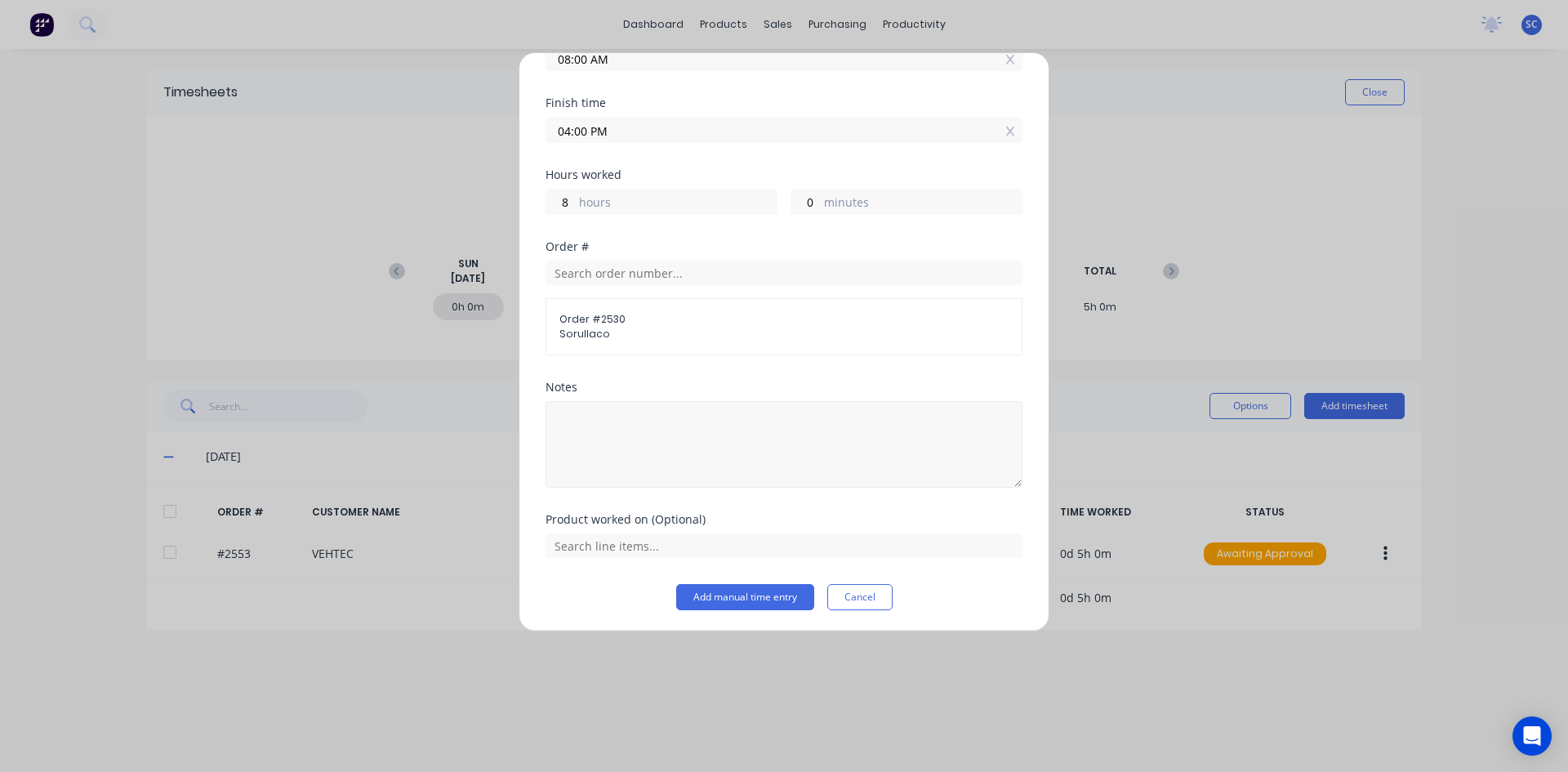
scroll to position [170, 0]
click at [720, 593] on button "Add manual time entry" at bounding box center [745, 595] width 138 height 26
